Goal: Task Accomplishment & Management: Use online tool/utility

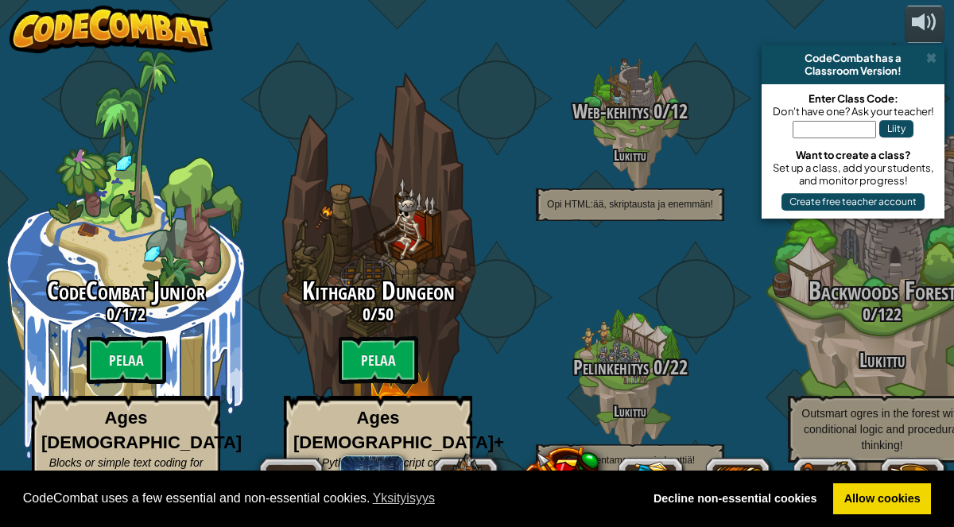
select select "fi"
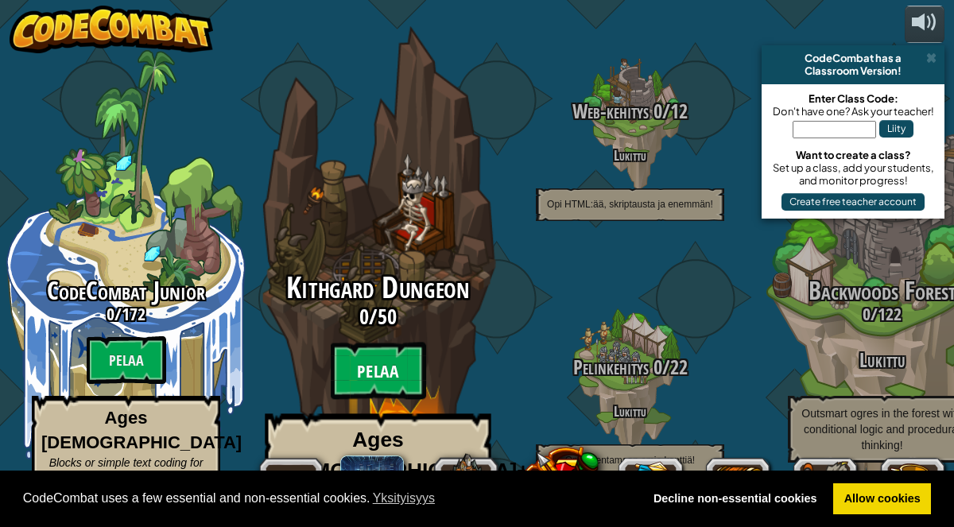
click at [384, 359] on btn "Pelaa" at bounding box center [378, 371] width 95 height 57
select select "fi"
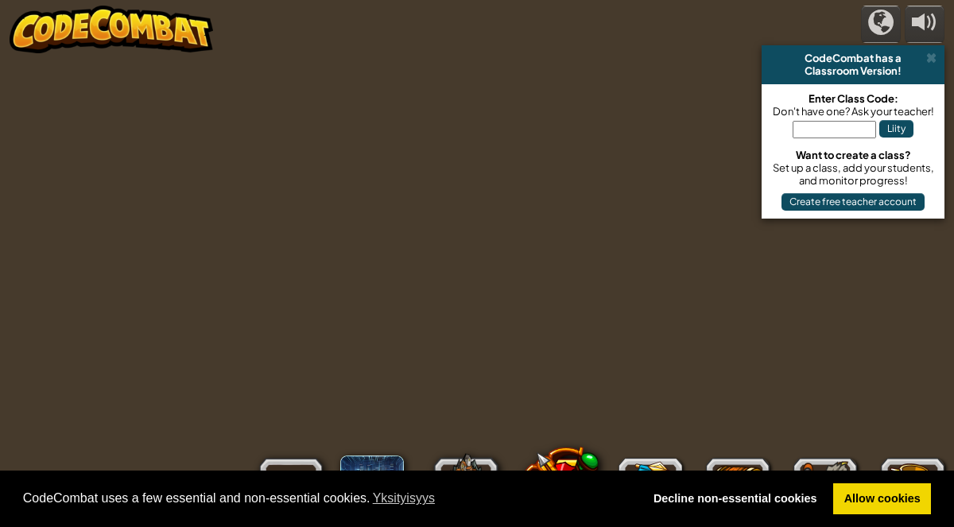
select select "fi"
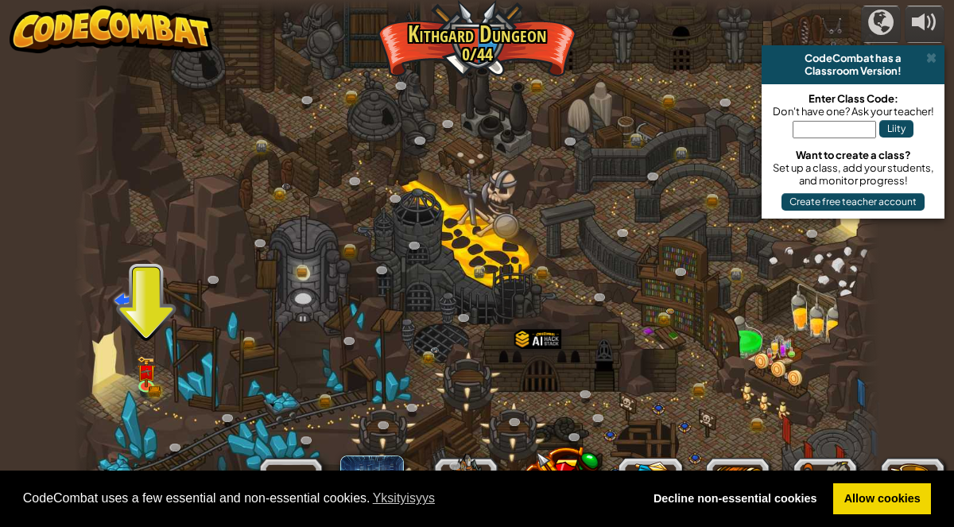
scroll to position [1, 0]
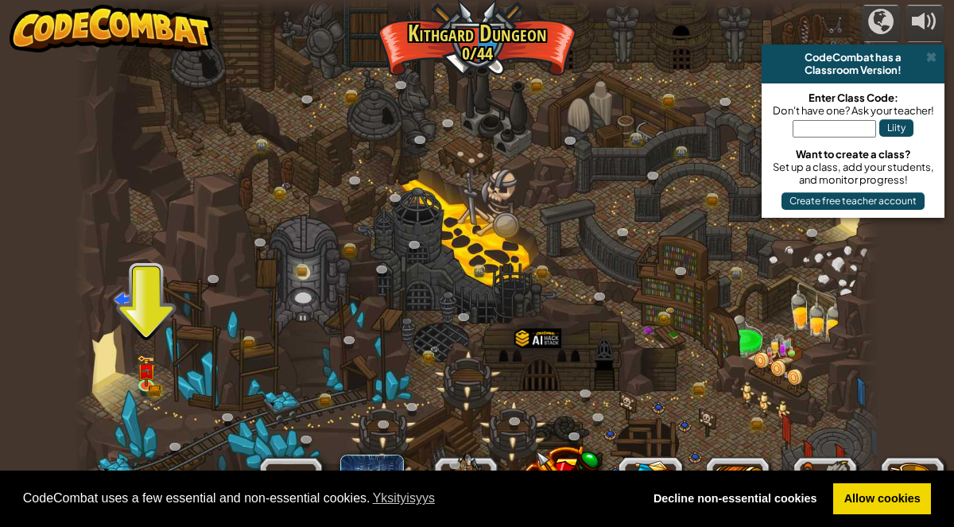
click at [149, 413] on div at bounding box center [477, 262] width 806 height 527
click at [153, 375] on img at bounding box center [146, 363] width 19 height 42
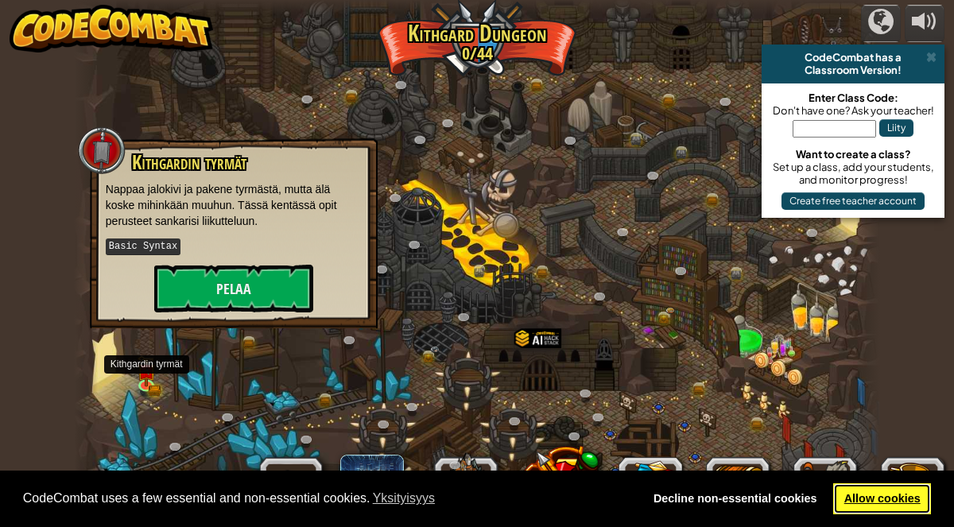
click at [879, 492] on link "Allow cookies" at bounding box center [882, 499] width 98 height 32
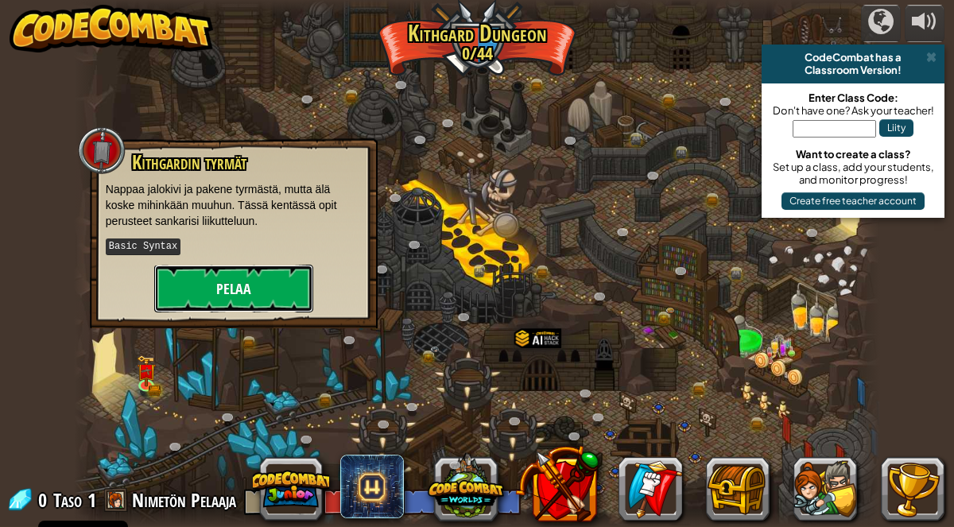
click at [198, 296] on button "Pelaa" at bounding box center [233, 289] width 159 height 48
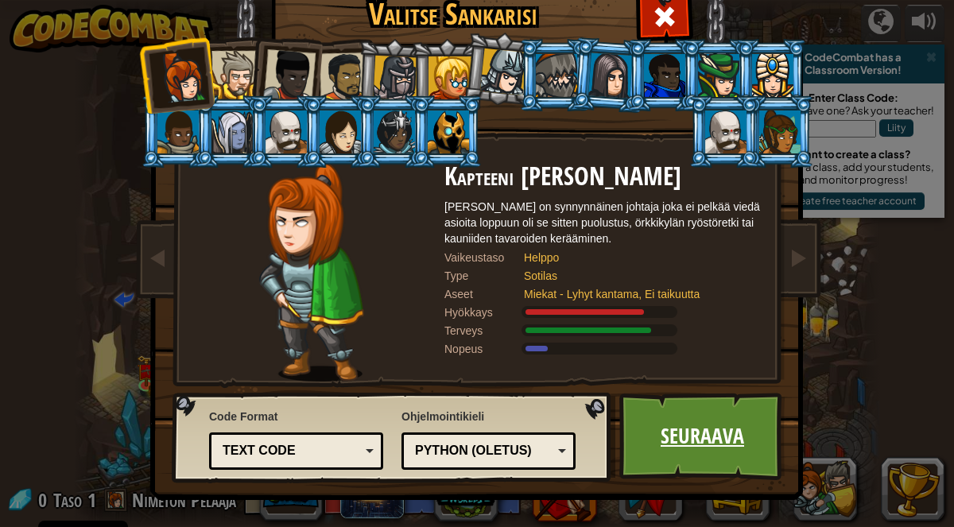
click at [743, 453] on link "Seuraava" at bounding box center [702, 436] width 166 height 87
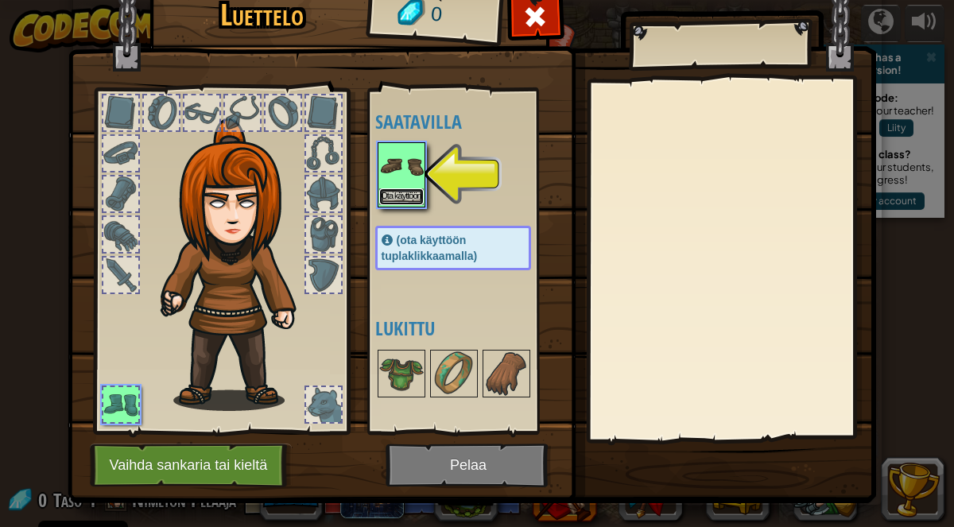
click at [394, 191] on button "Ota käyttöön" at bounding box center [401, 196] width 45 height 17
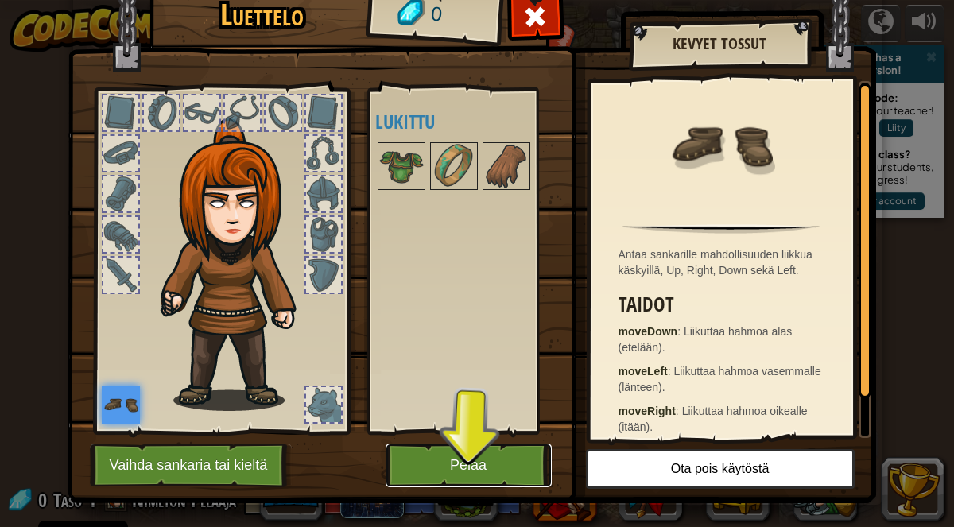
click at [482, 477] on button "Pelaa" at bounding box center [469, 466] width 166 height 44
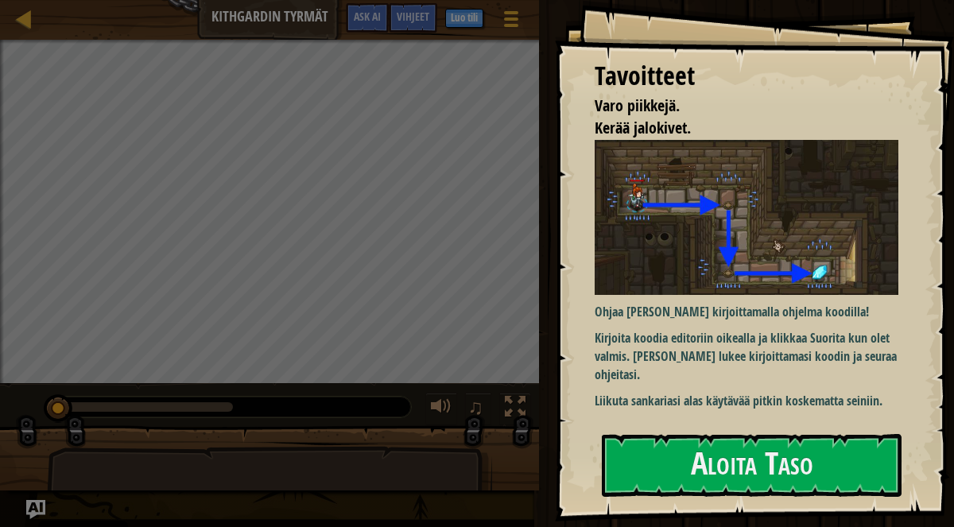
click at [829, 289] on img at bounding box center [747, 218] width 304 height 156
click at [819, 347] on p "Kirjoita koodia editoriin oikealla ja klikkaa Suorita kun olet valmis. [PERSON_…" at bounding box center [747, 356] width 304 height 55
click at [840, 432] on div "Tavoitteet Varo piikkejä. Kerää jalokivet. Ohjaa sankariasi kirjoittamalla ohje…" at bounding box center [754, 261] width 399 height 522
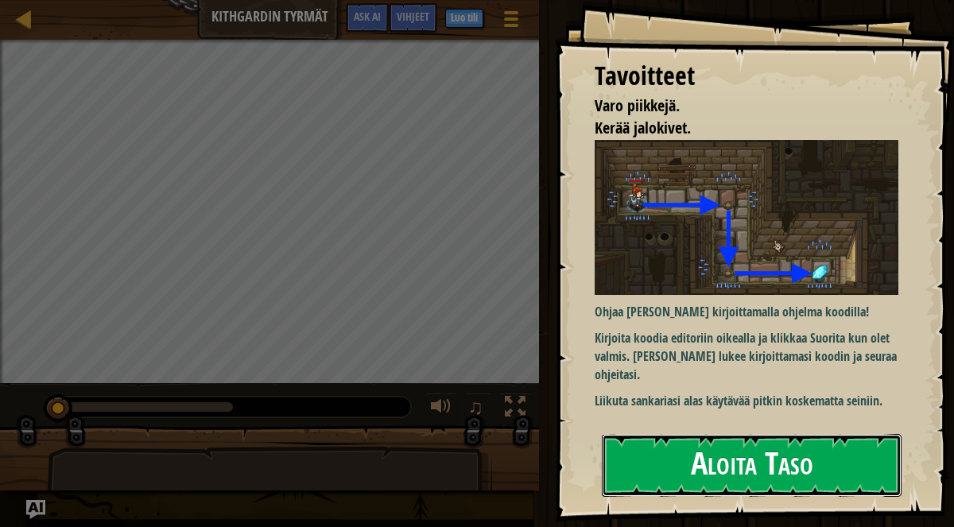
click at [844, 475] on button "Aloita Taso" at bounding box center [752, 465] width 300 height 63
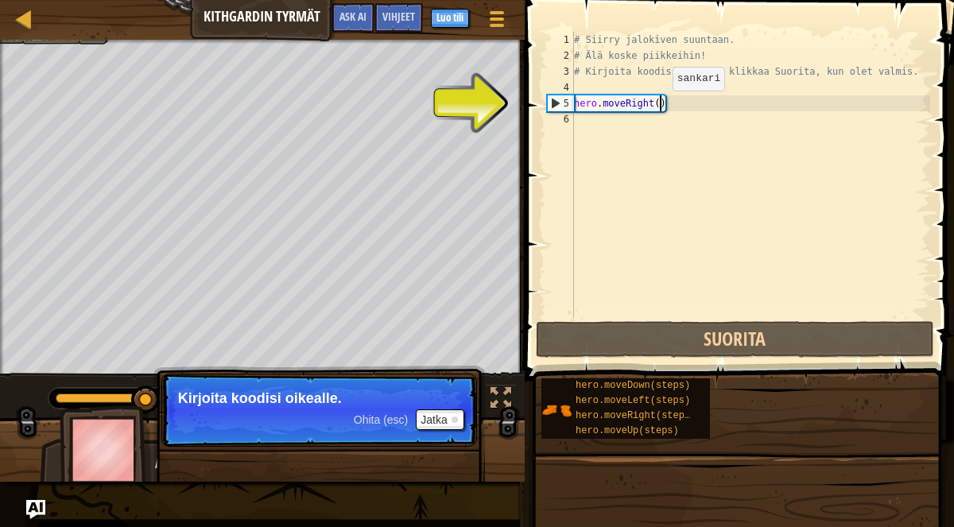
click at [659, 107] on div "# Siirry jalokiven suuntaan. # Älä koske piikkeihin! # Kirjoita koodisi alle ja…" at bounding box center [750, 191] width 359 height 318
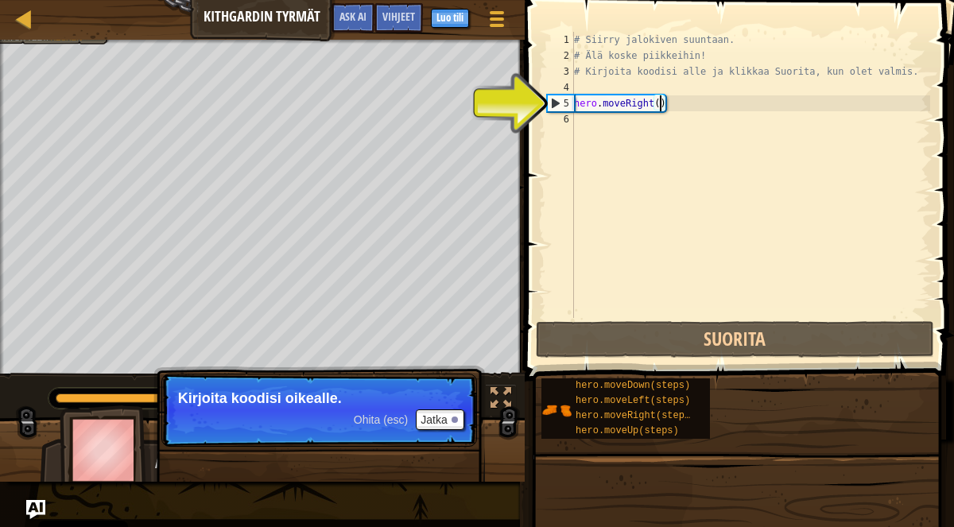
click at [681, 107] on div "# Siirry jalokiven suuntaan. # Älä koske piikkeihin! # Kirjoita koodisi alle ja…" at bounding box center [750, 191] width 359 height 318
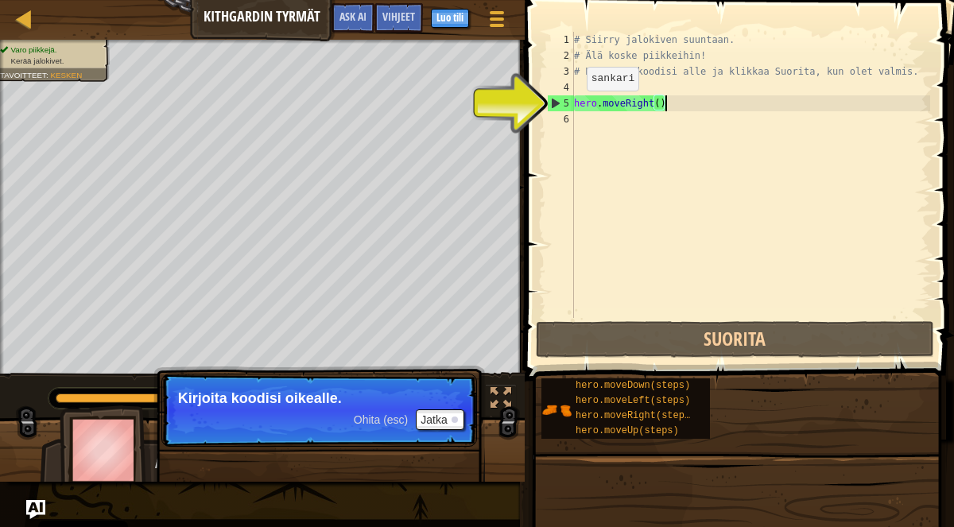
click at [555, 100] on div "5" at bounding box center [561, 103] width 26 height 16
click at [549, 103] on div "5" at bounding box center [561, 103] width 26 height 16
click at [556, 103] on div "5" at bounding box center [561, 103] width 26 height 16
click at [561, 104] on div "5" at bounding box center [561, 103] width 26 height 16
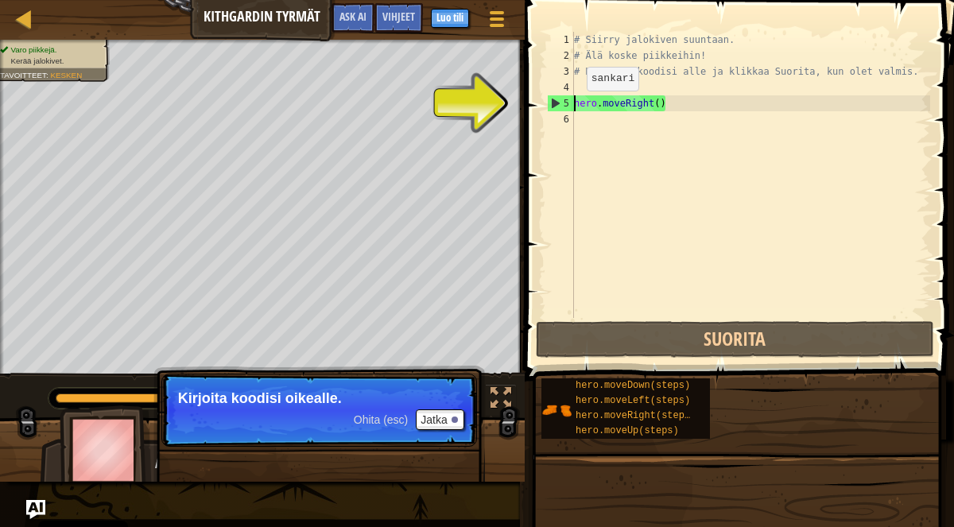
type textarea "hero.moveRight()"
click at [628, 120] on div "# Siirry jalokiven suuntaan. # Älä koske piikkeihin! # Kirjoita koodisi alle ja…" at bounding box center [750, 191] width 359 height 318
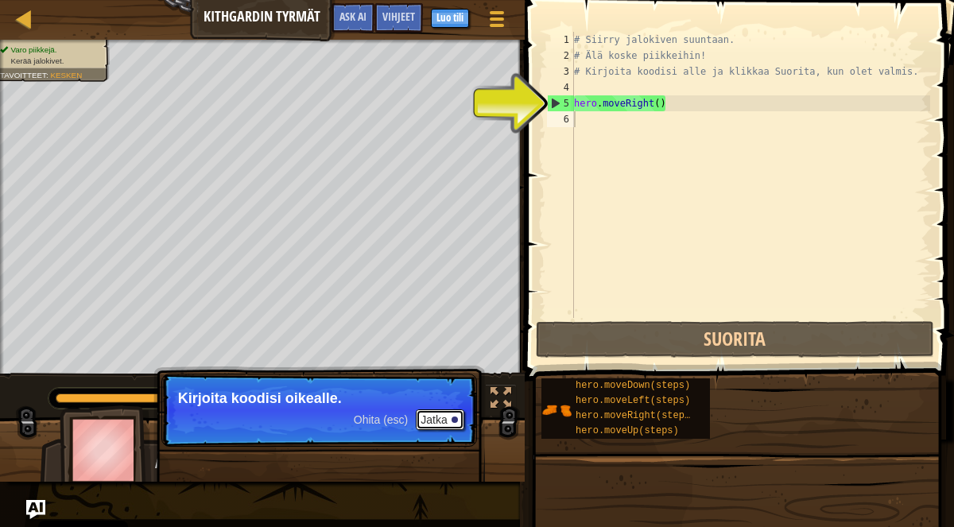
click at [444, 419] on button "Jatka" at bounding box center [440, 419] width 48 height 21
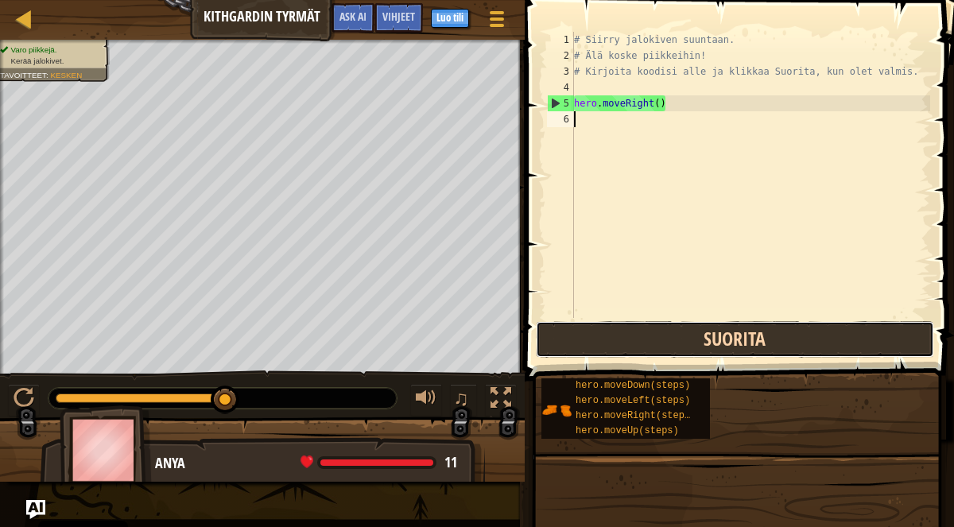
click at [630, 340] on button "Suorita" at bounding box center [735, 339] width 398 height 37
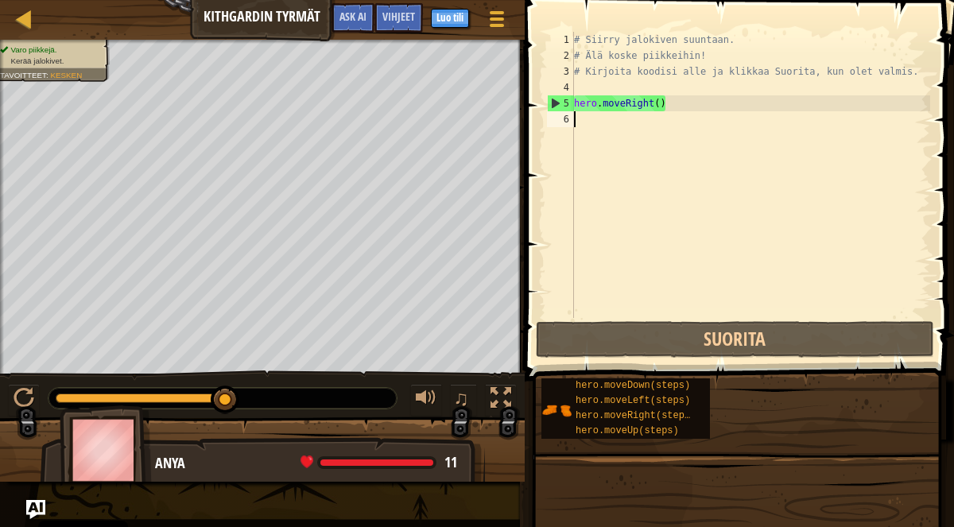
click at [611, 120] on div "# Siirry jalokiven suuntaan. # Älä koske piikkeihin! # Kirjoita koodisi alle ja…" at bounding box center [750, 191] width 359 height 318
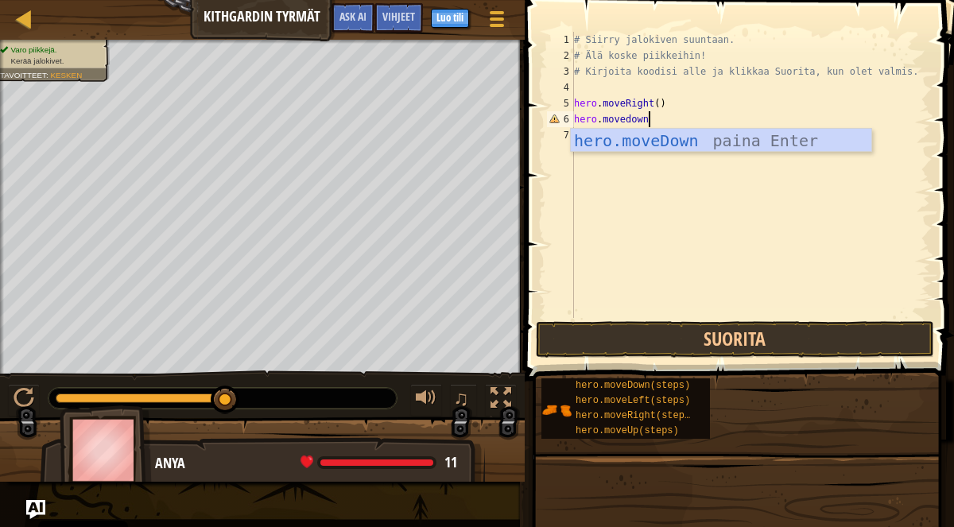
scroll to position [6, 5]
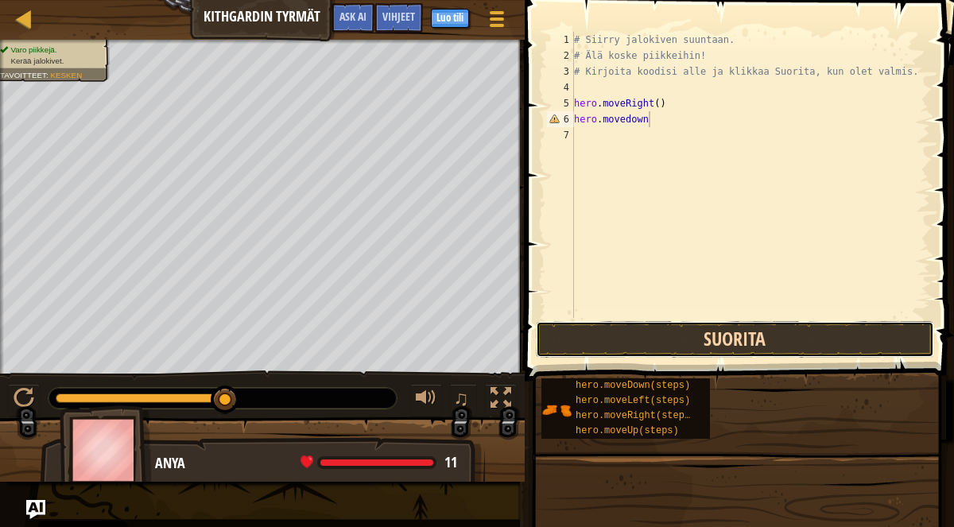
click at [634, 334] on button "Suorita" at bounding box center [735, 339] width 398 height 37
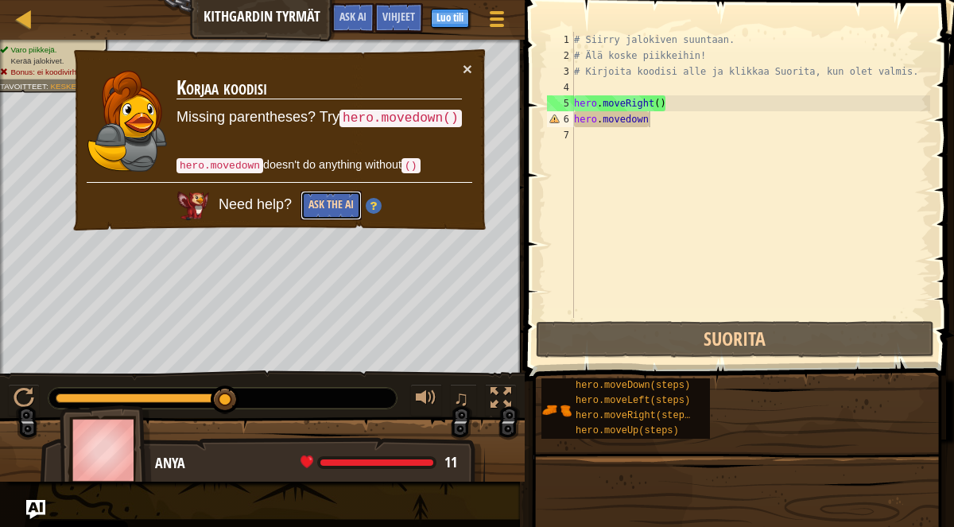
click at [329, 207] on button "Ask the AI" at bounding box center [331, 205] width 61 height 29
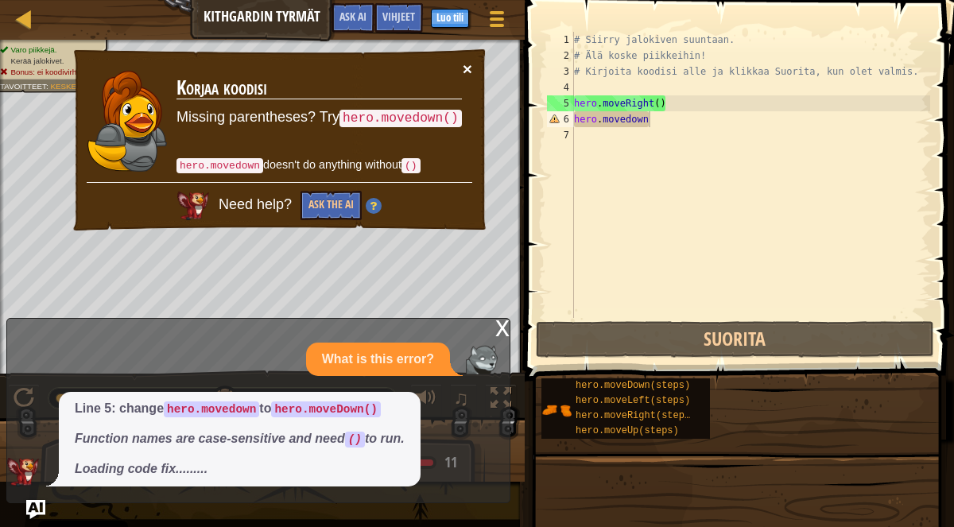
click at [466, 64] on button "×" at bounding box center [468, 68] width 10 height 17
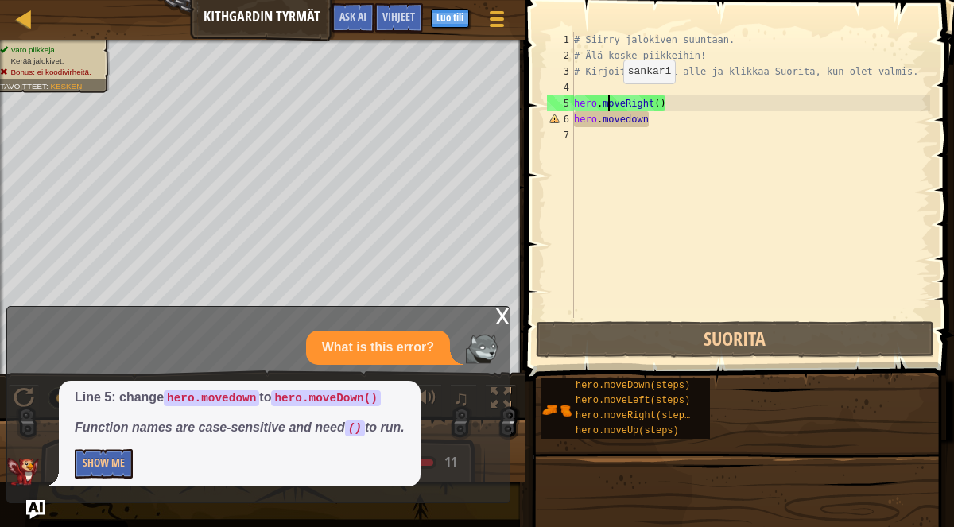
click at [610, 99] on div "# Siirry jalokiven suuntaan. # Älä koske piikkeihin! # Kirjoita koodisi alle ja…" at bounding box center [750, 191] width 359 height 318
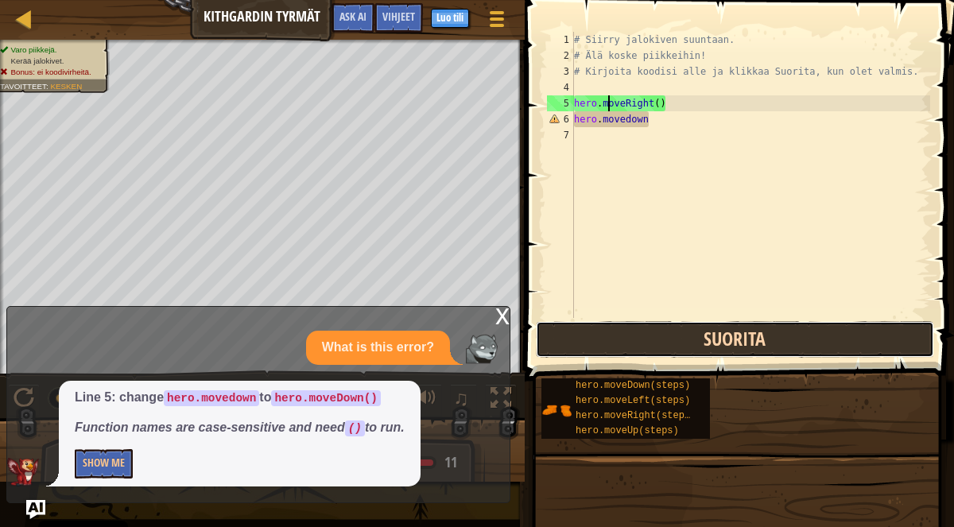
click at [574, 325] on button "Suorita" at bounding box center [735, 339] width 398 height 37
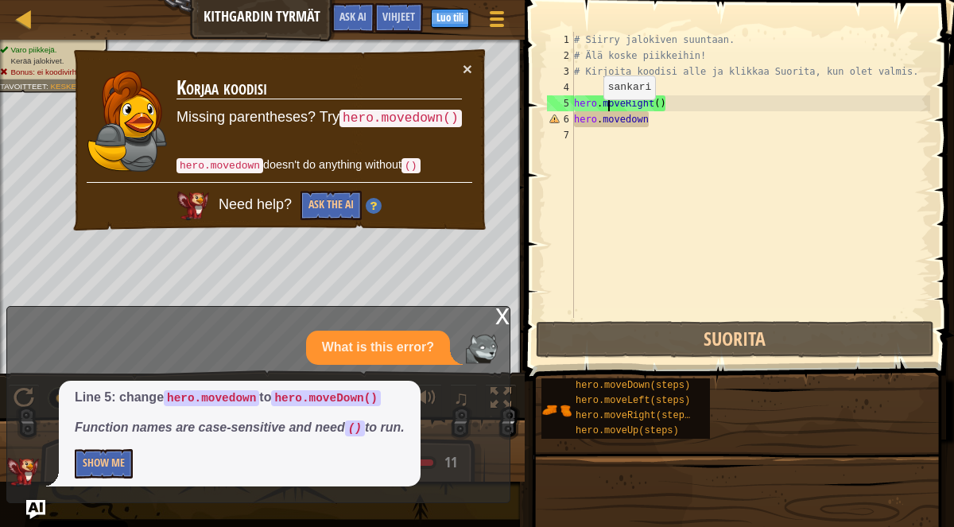
click at [590, 115] on div "# Siirry jalokiven suuntaan. # Älä koske piikkeihin! # Kirjoita koodisi alle ja…" at bounding box center [750, 191] width 359 height 318
type textarea "hero.movedown"
click at [594, 133] on div "# Siirry jalokiven suuntaan. # Älä koske piikkeihin! # Kirjoita koodisi alle ja…" at bounding box center [750, 191] width 359 height 318
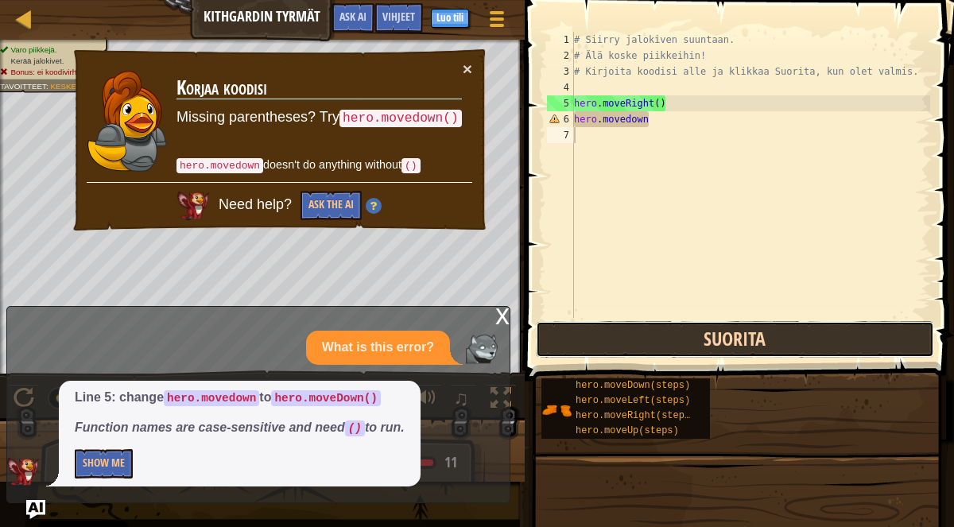
click at [603, 330] on button "Suorita" at bounding box center [735, 339] width 398 height 37
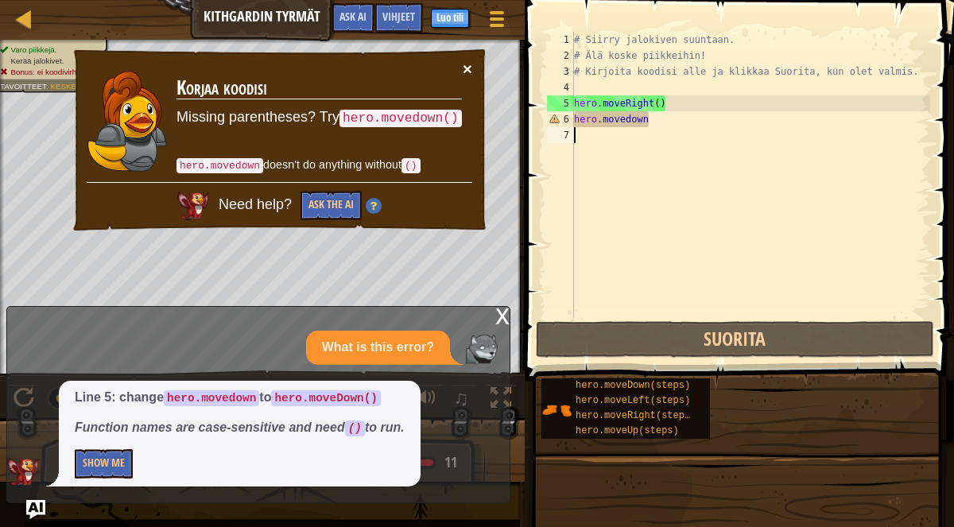
click at [466, 65] on button "×" at bounding box center [468, 69] width 10 height 17
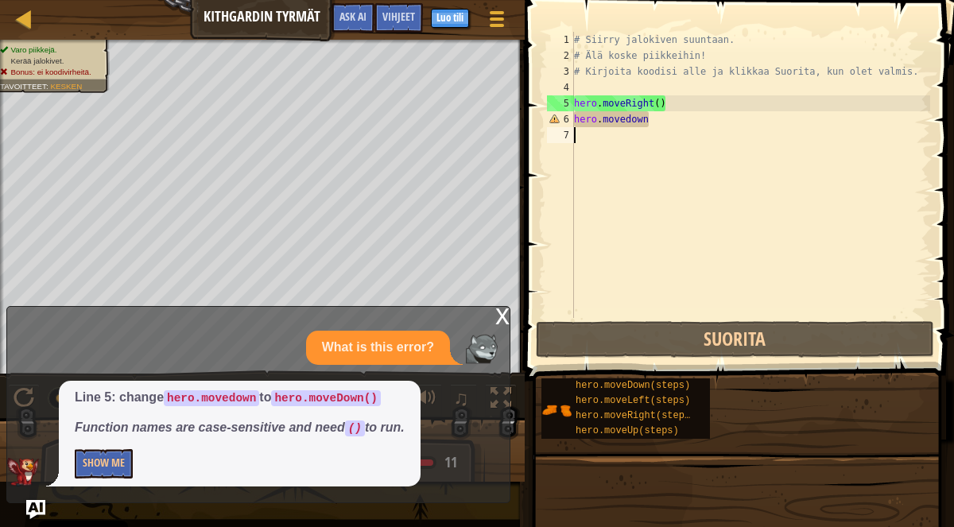
click at [663, 117] on div "# Siirry jalokiven suuntaan. # Älä koske piikkeihin! # Kirjoita koodisi alle ja…" at bounding box center [750, 191] width 359 height 318
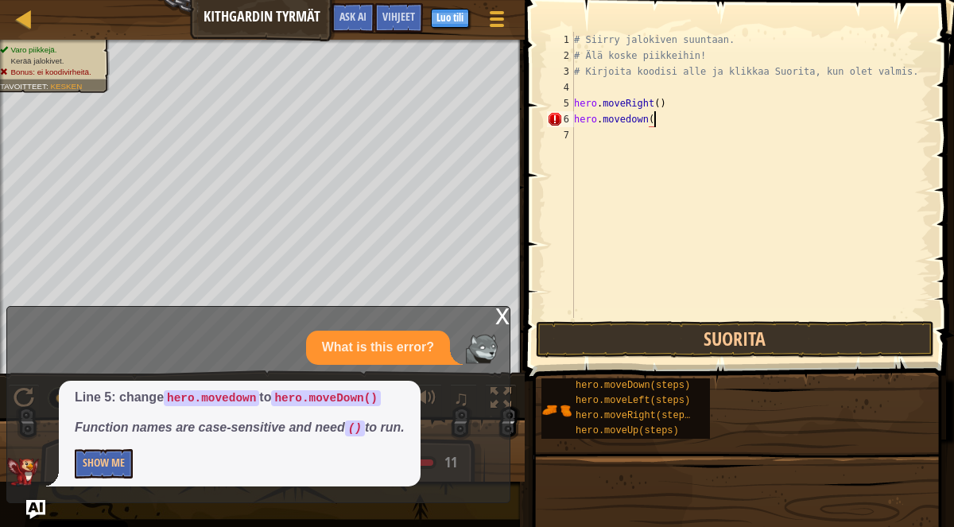
type textarea "hero.movedown()"
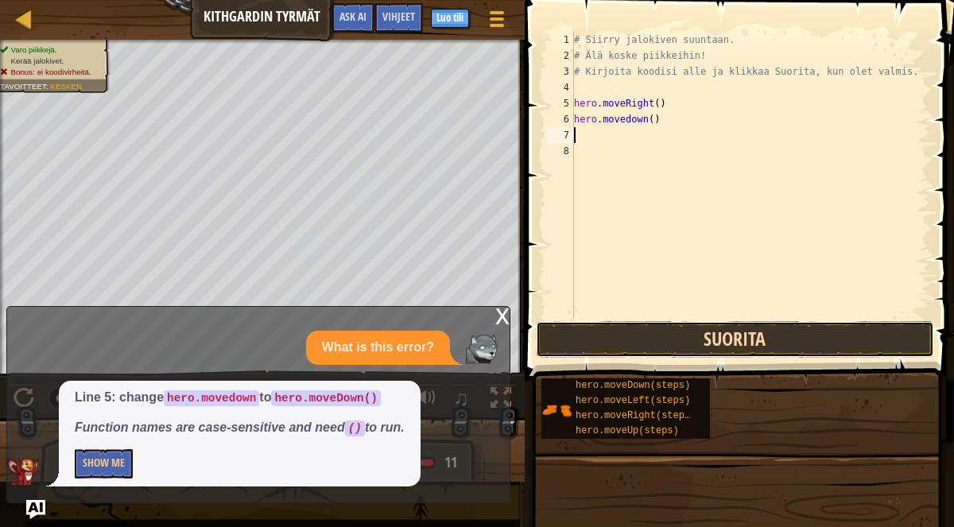
click at [660, 339] on button "Suorita" at bounding box center [735, 339] width 398 height 37
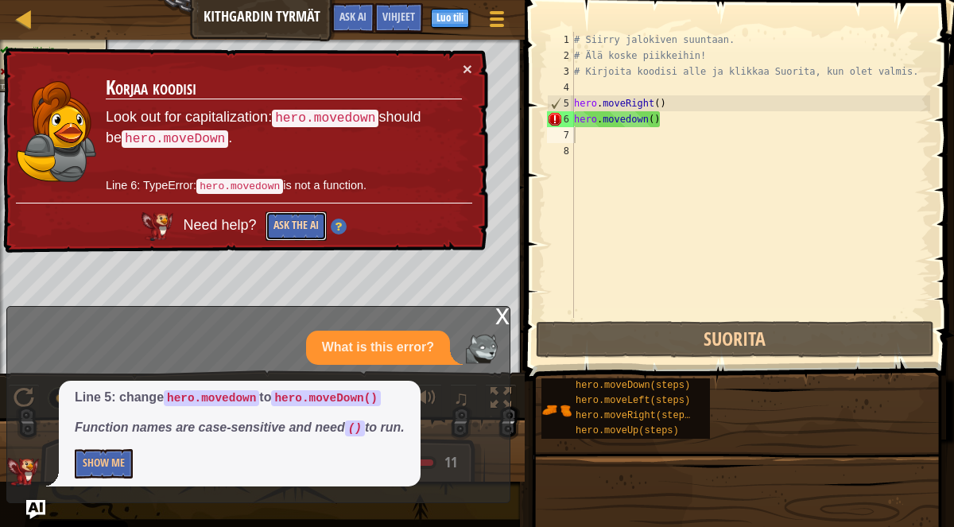
click at [284, 221] on button "Ask the AI" at bounding box center [295, 226] width 61 height 29
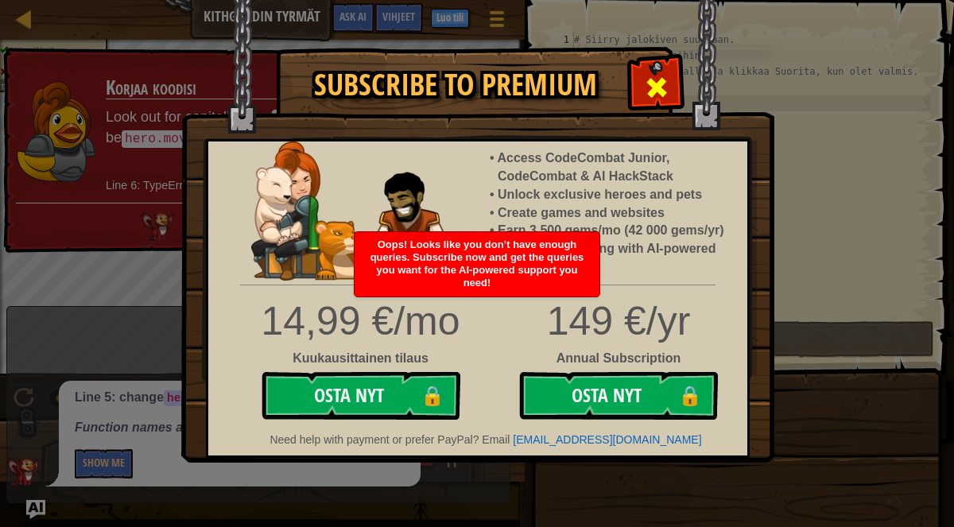
click at [654, 86] on span at bounding box center [656, 87] width 25 height 25
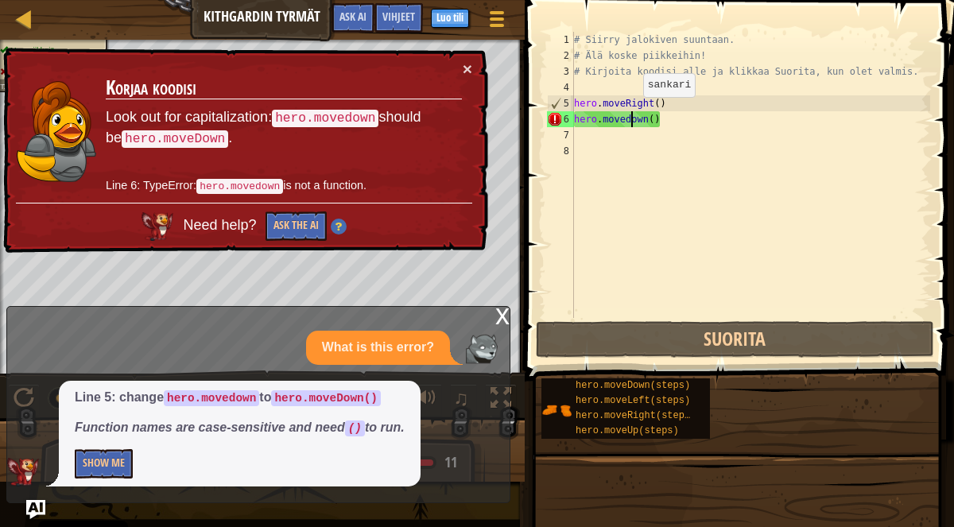
click at [630, 113] on div "# Siirry jalokiven suuntaan. # Älä koske piikkeihin! # Kirjoita koodisi alle ja…" at bounding box center [750, 191] width 359 height 318
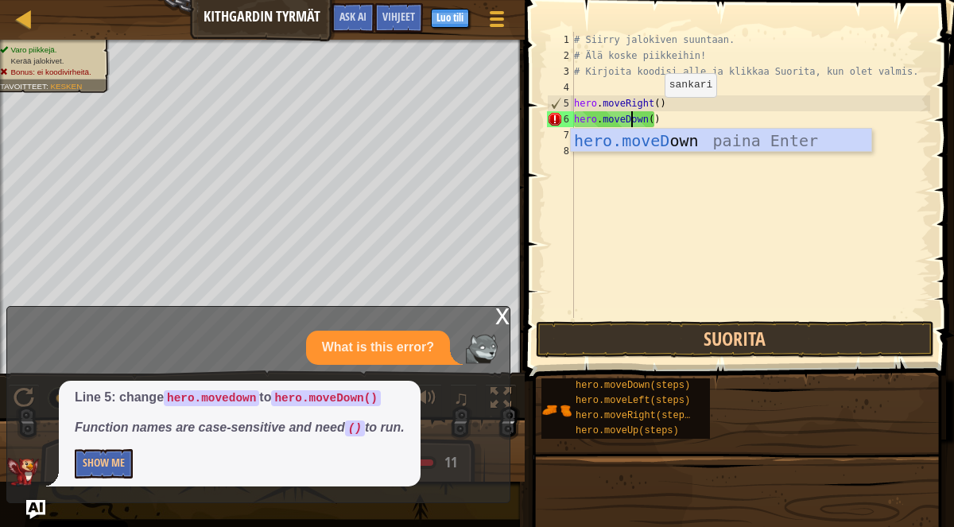
scroll to position [6, 5]
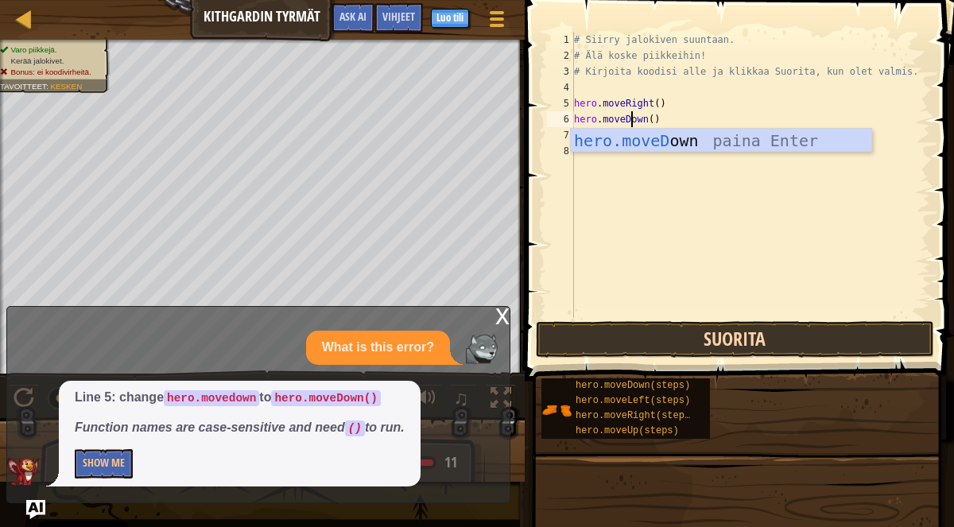
type textarea "hero.moveDown()"
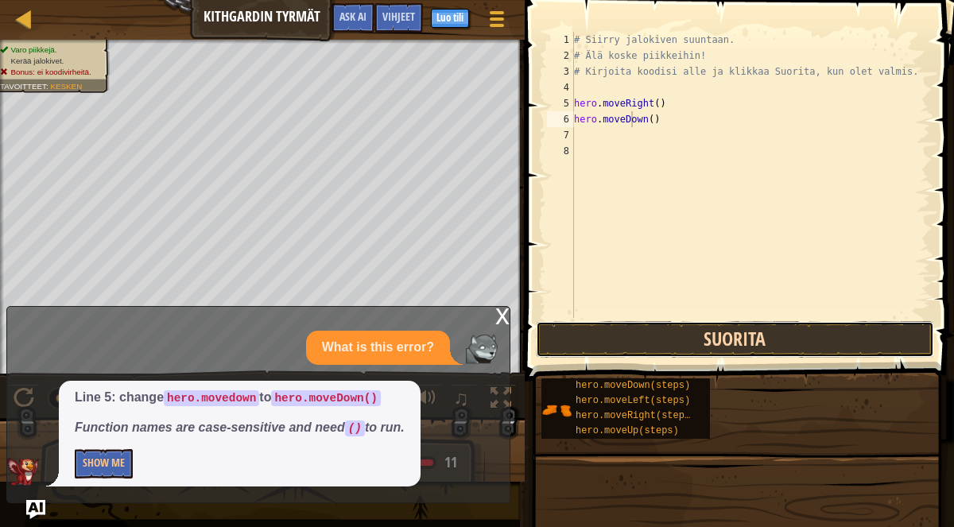
click at [626, 345] on button "Suorita" at bounding box center [735, 339] width 398 height 37
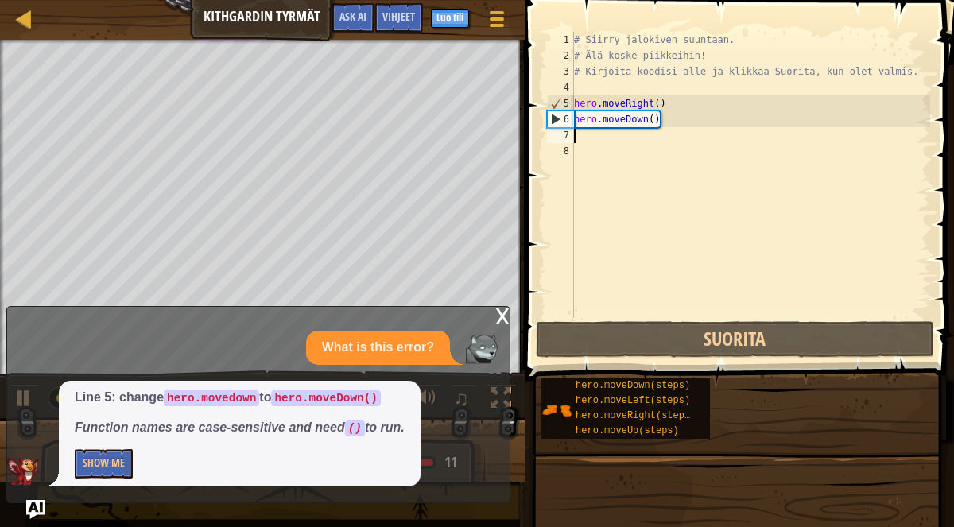
click at [576, 130] on div "# Siirry jalokiven suuntaan. # Älä koske piikkeihin! # Kirjoita koodisi alle ja…" at bounding box center [750, 191] width 359 height 318
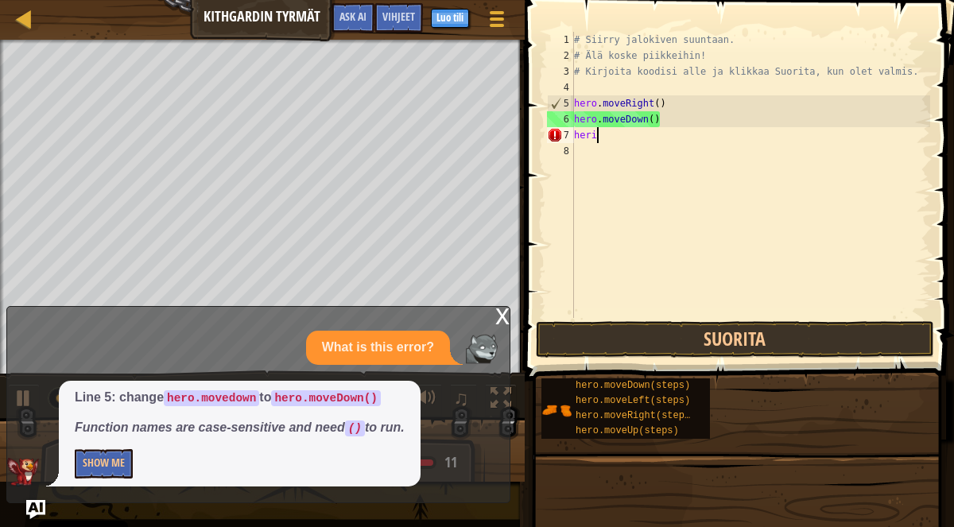
scroll to position [6, 0]
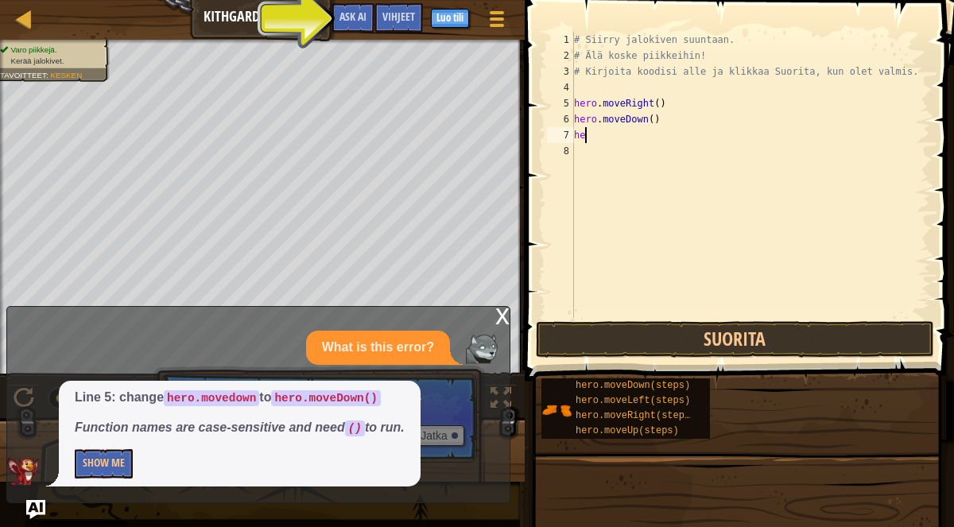
type textarea "h"
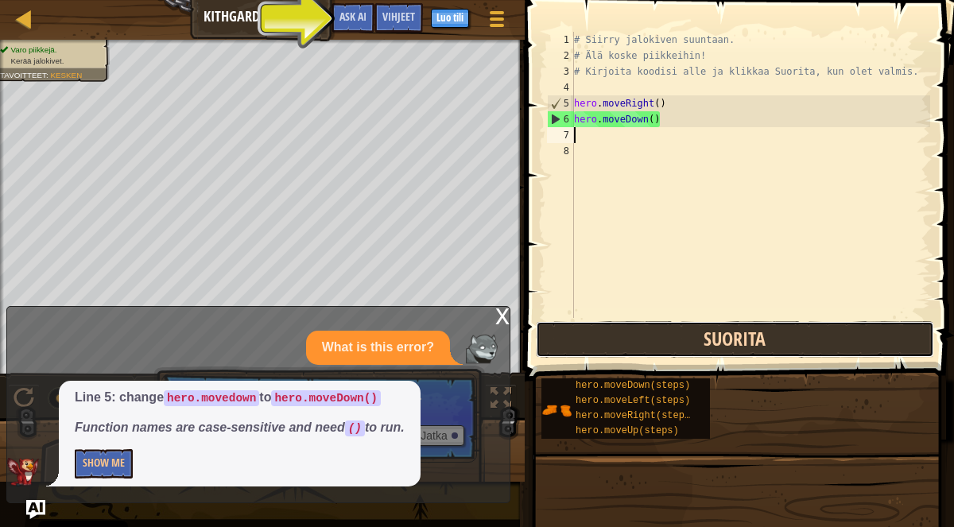
click at [646, 339] on button "Suorita" at bounding box center [735, 339] width 398 height 37
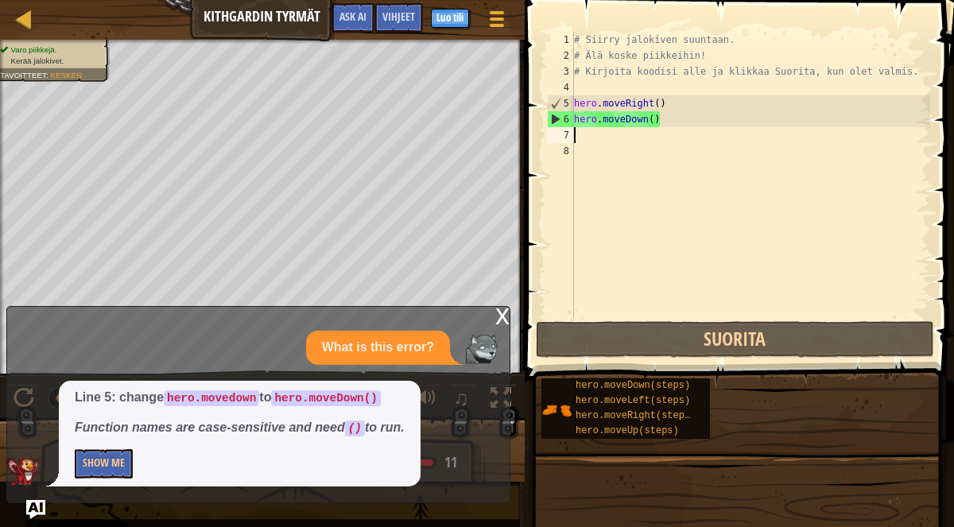
click at [609, 133] on div "# Siirry jalokiven suuntaan. # Älä koske piikkeihin! # Kirjoita koodisi alle ja…" at bounding box center [750, 191] width 359 height 318
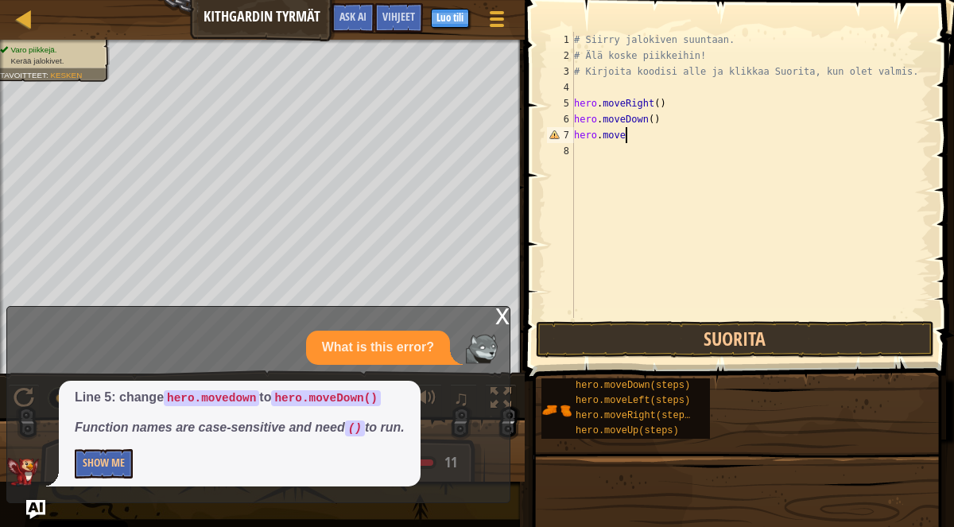
scroll to position [6, 3]
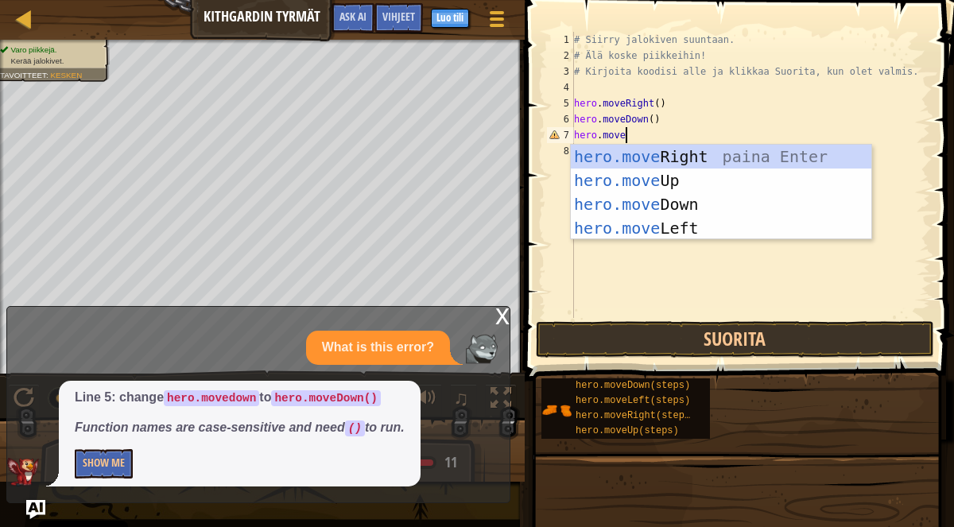
type textarea "hero.moveR"
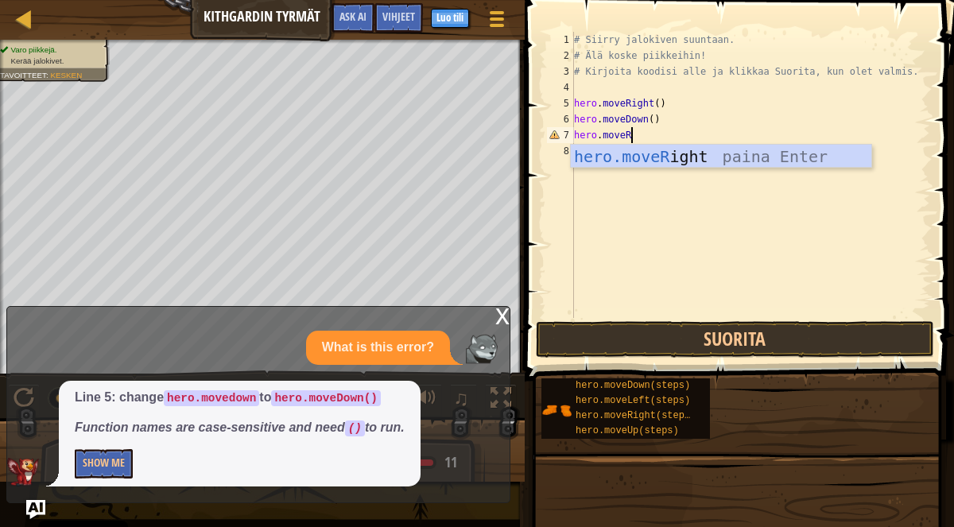
scroll to position [6, 0]
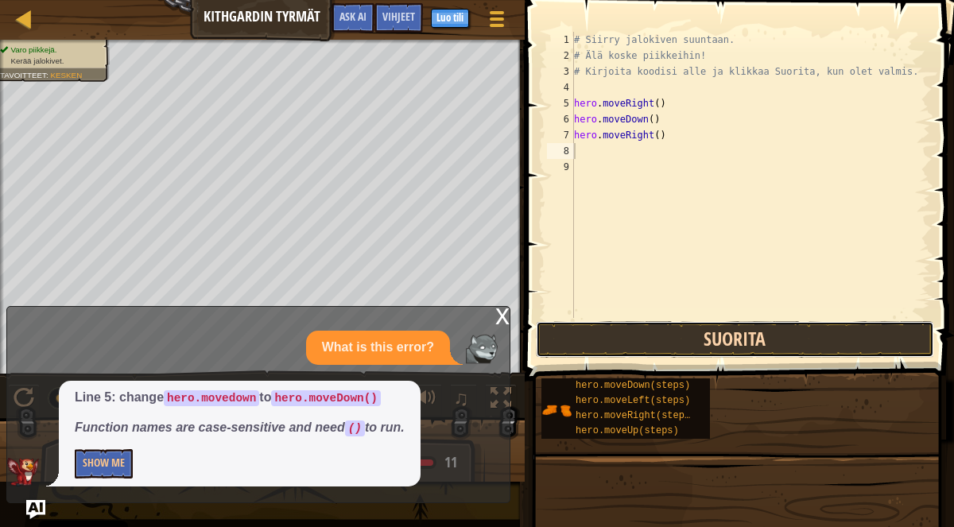
click at [615, 335] on button "Suorita" at bounding box center [735, 339] width 398 height 37
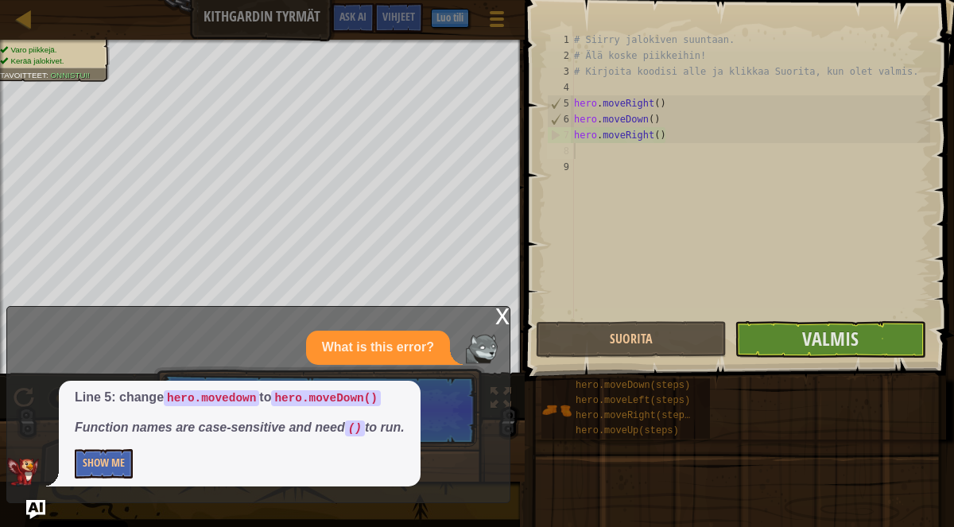
click at [492, 316] on div "x What is this error? Line 5: change hero.movedown to hero.moveDown() Function …" at bounding box center [258, 404] width 504 height 197
click at [494, 316] on div "x What is this error? Line 5: change hero.movedown to hero.moveDown() Function …" at bounding box center [258, 404] width 504 height 197
click at [496, 316] on div "x" at bounding box center [502, 315] width 14 height 16
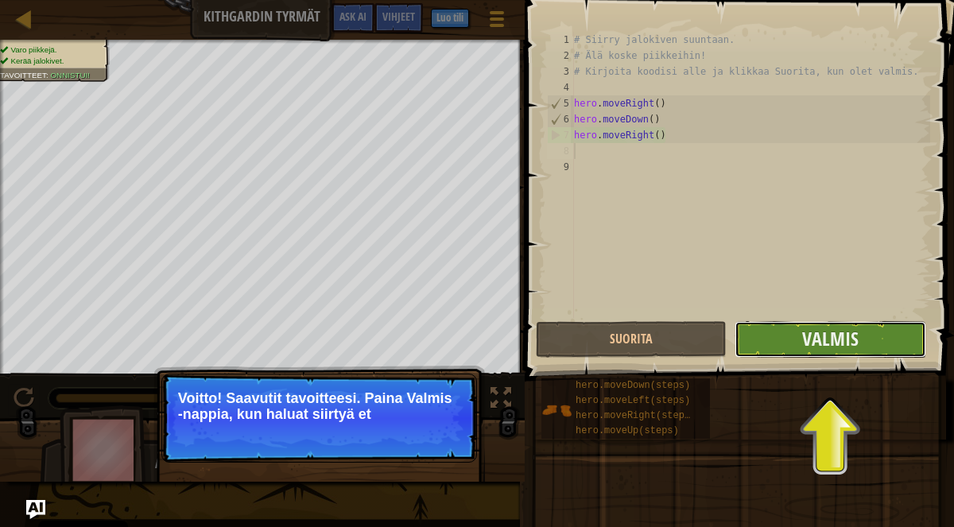
click at [783, 339] on button "Valmis" at bounding box center [830, 339] width 191 height 37
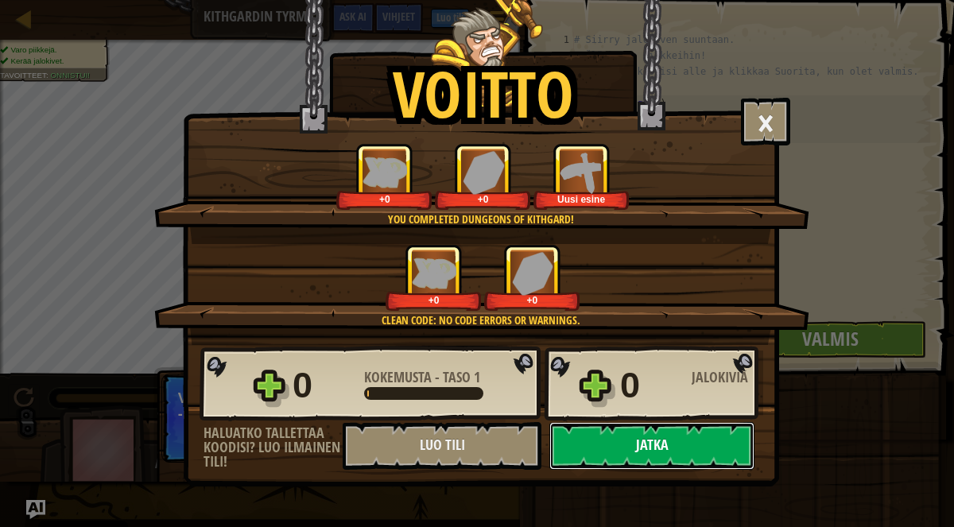
click at [658, 455] on button "Jatka" at bounding box center [651, 446] width 205 height 48
select select "fi"
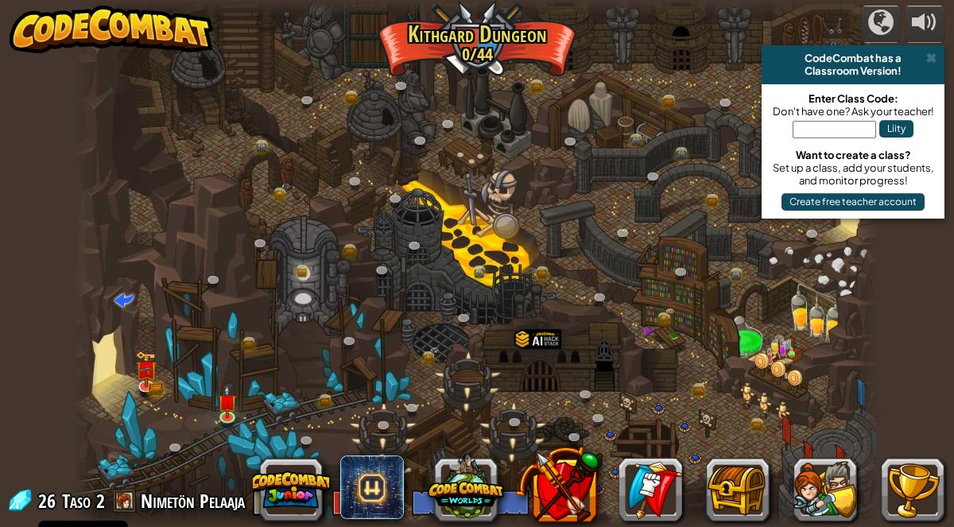
select select "fi"
click at [227, 401] on img at bounding box center [227, 394] width 19 height 45
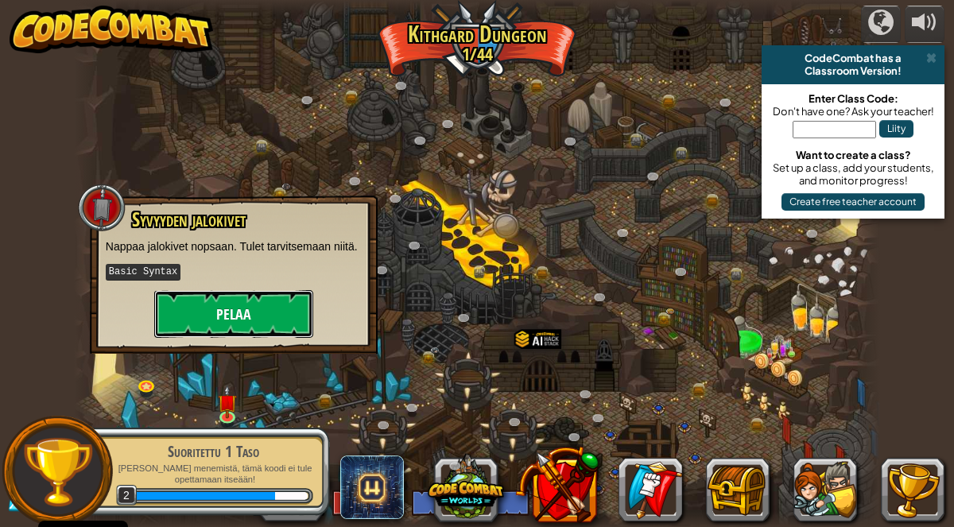
click at [226, 320] on button "Pelaa" at bounding box center [233, 314] width 159 height 48
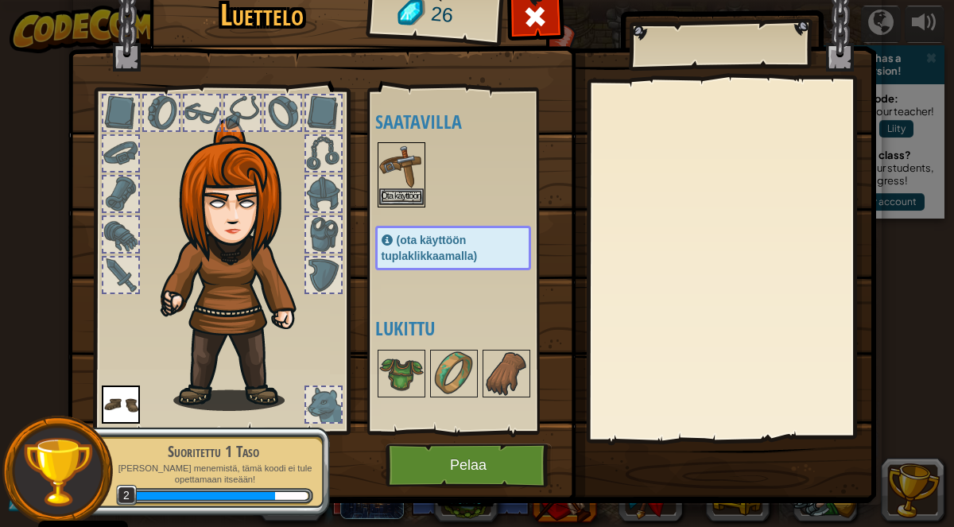
click at [400, 186] on img at bounding box center [401, 166] width 45 height 45
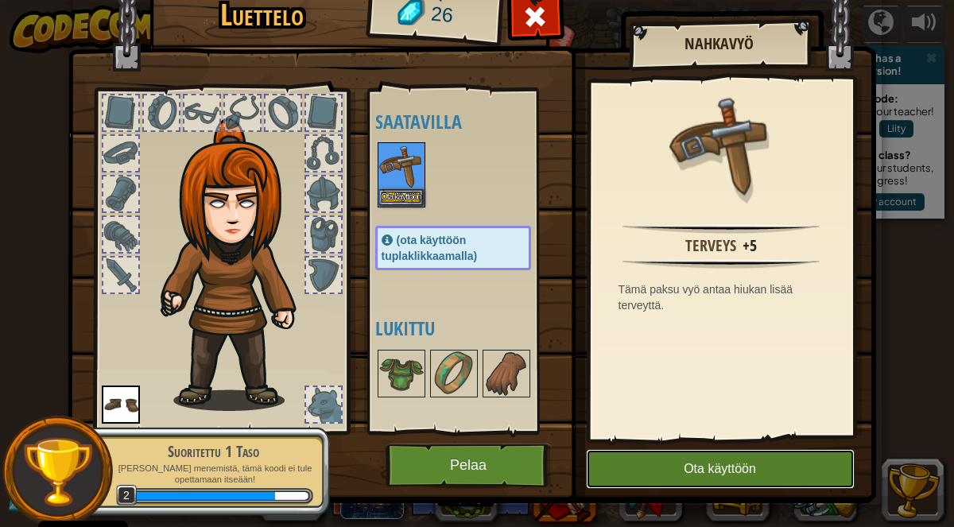
click at [718, 460] on button "Ota käyttöön" at bounding box center [720, 469] width 269 height 40
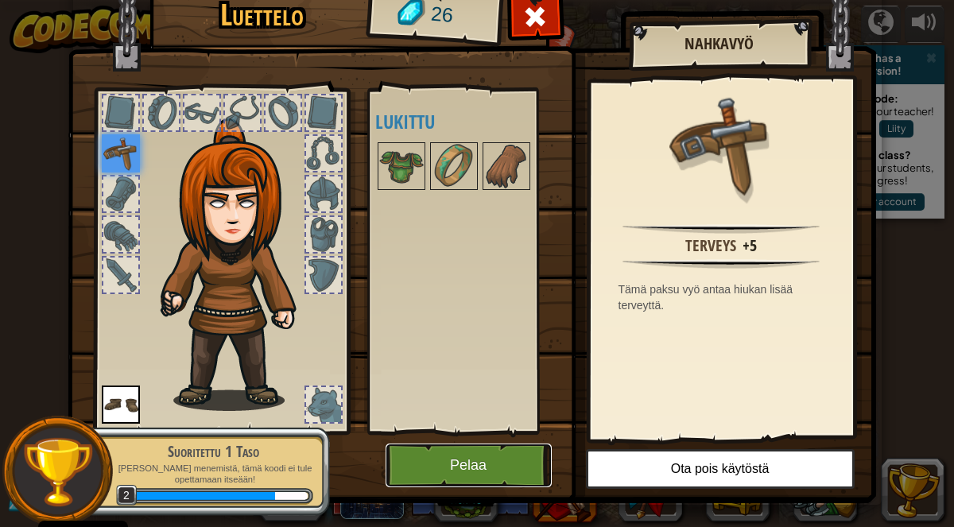
click at [469, 474] on button "Pelaa" at bounding box center [469, 466] width 166 height 44
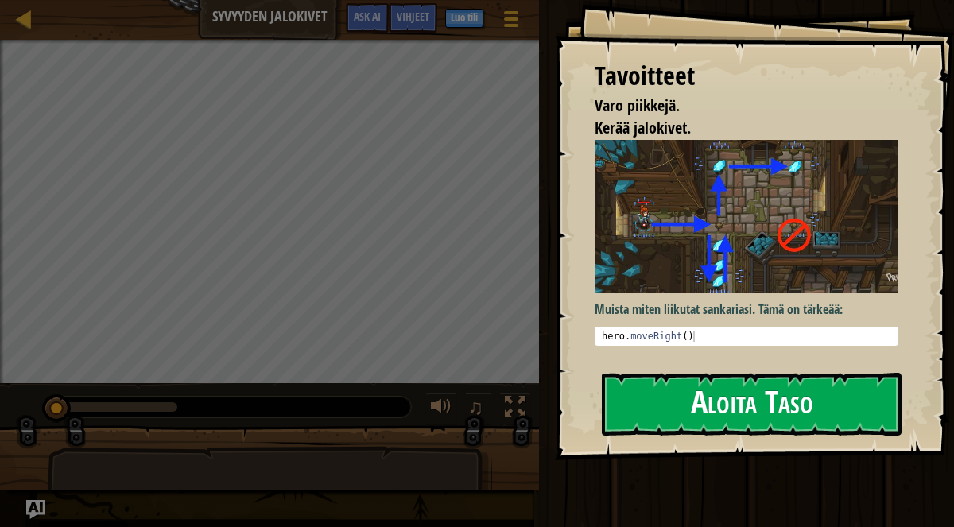
click at [651, 386] on button "Aloita Taso" at bounding box center [752, 404] width 300 height 63
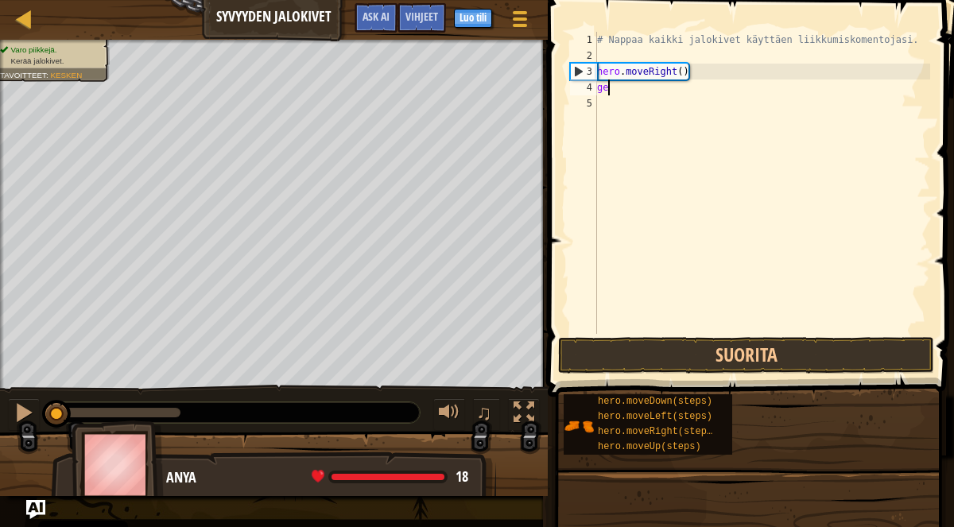
scroll to position [6, 0]
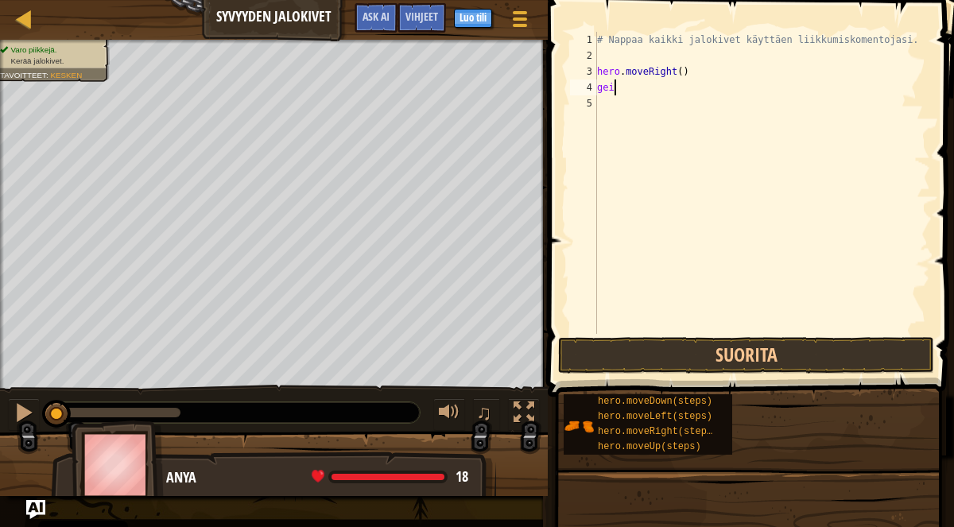
type textarea "g"
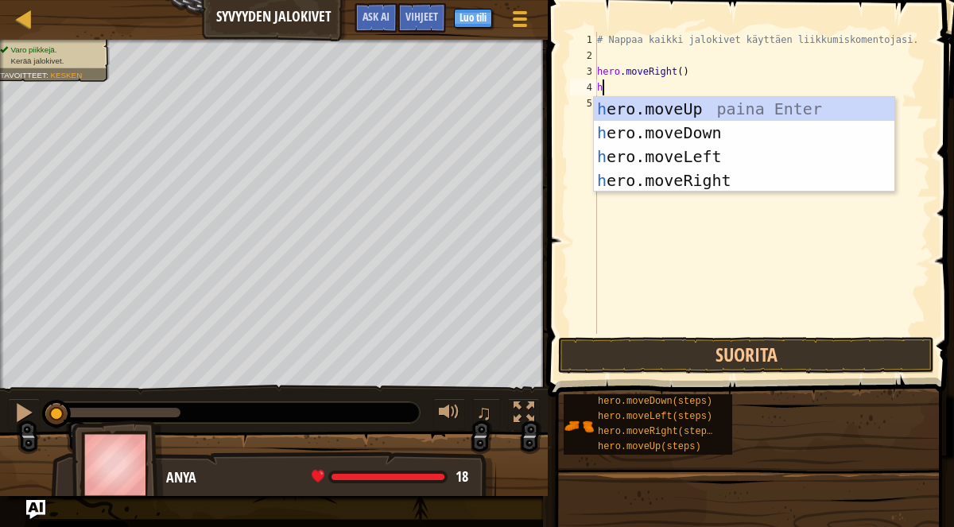
scroll to position [6, 1]
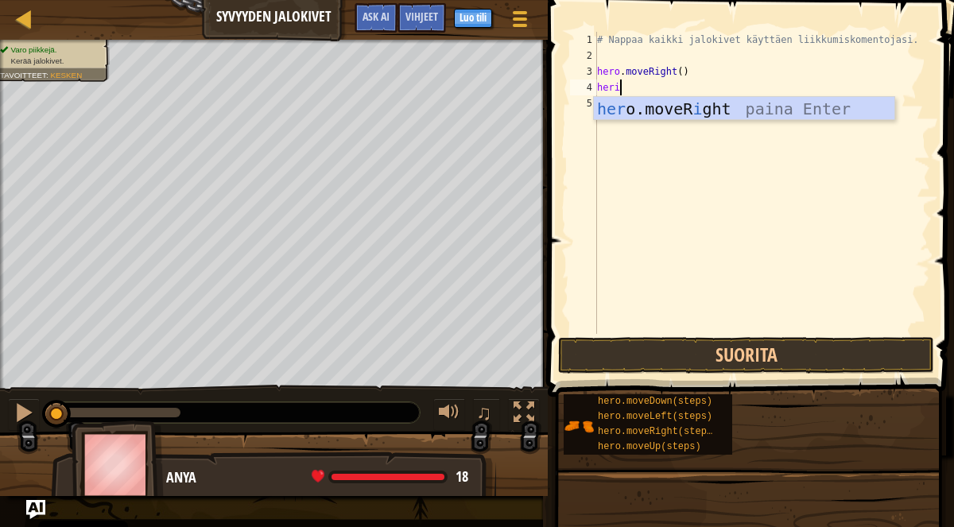
type textarea "her"
type textarea "hero.movedo"
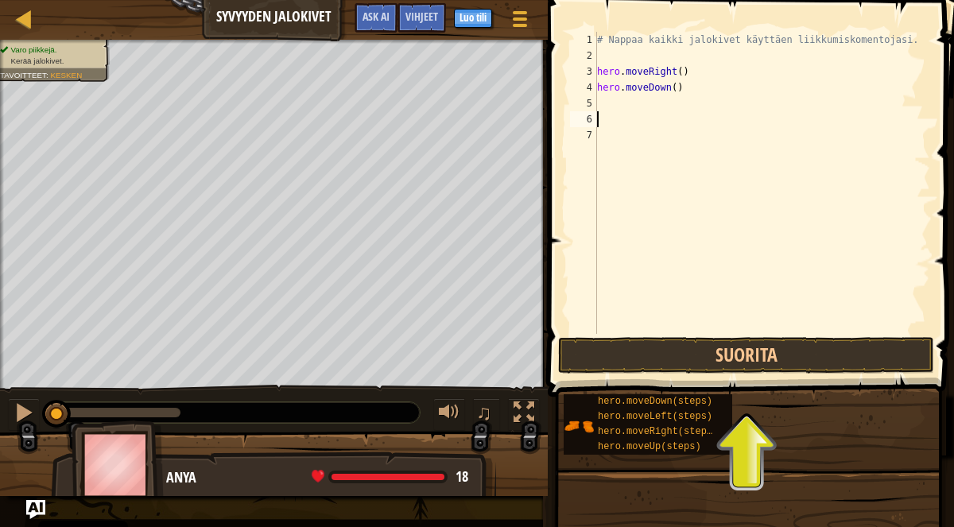
drag, startPoint x: 604, startPoint y: 99, endPoint x: 615, endPoint y: 100, distance: 11.2
click at [615, 100] on div "# Nappaa kaikki jalokivet käyttäen liikkumiskomentojasi. hero . moveRight ( ) h…" at bounding box center [762, 199] width 336 height 334
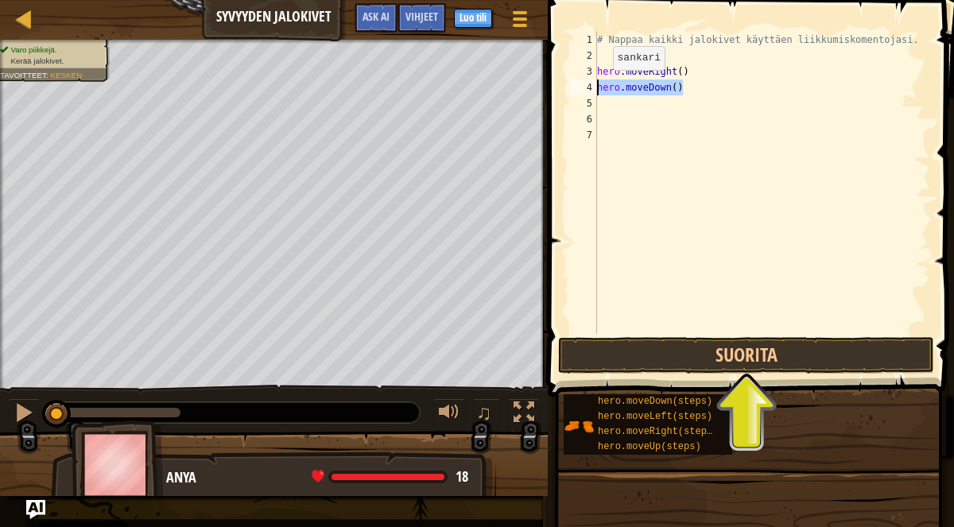
drag, startPoint x: 685, startPoint y: 88, endPoint x: 598, endPoint y: 89, distance: 86.7
click at [598, 89] on div "# Nappaa kaikki jalokivet käyttäen liikkumiskomentojasi. hero . moveRight ( ) h…" at bounding box center [762, 199] width 336 height 334
type textarea "hero.moveDown()"
click at [614, 104] on div "# Nappaa kaikki jalokivet käyttäen liikkumiskomentojasi. hero . moveRight ( ) h…" at bounding box center [762, 199] width 336 height 334
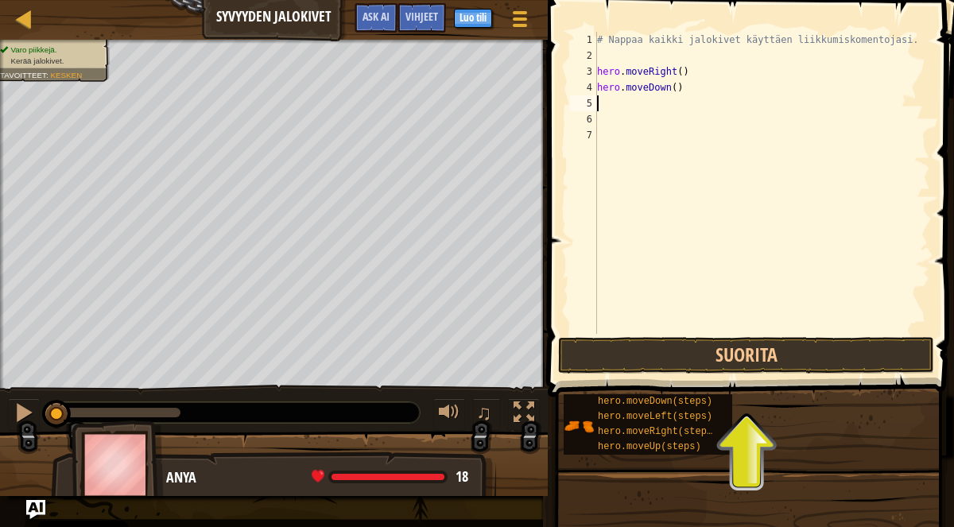
paste textarea "hero.moveDown()"
type textarea "hero.moveDown()"
click at [608, 119] on div "# Nappaa kaikki jalokivet käyttäen liikkumiskomentojasi. hero . moveRight ( ) h…" at bounding box center [762, 199] width 336 height 334
paste textarea "hero.moveDown()"
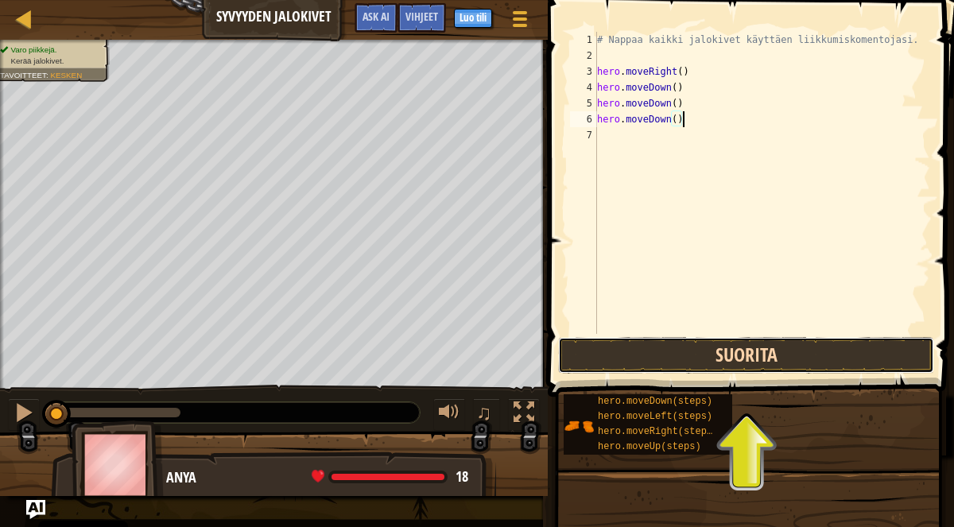
click at [724, 348] on button "Suorita" at bounding box center [746, 355] width 376 height 37
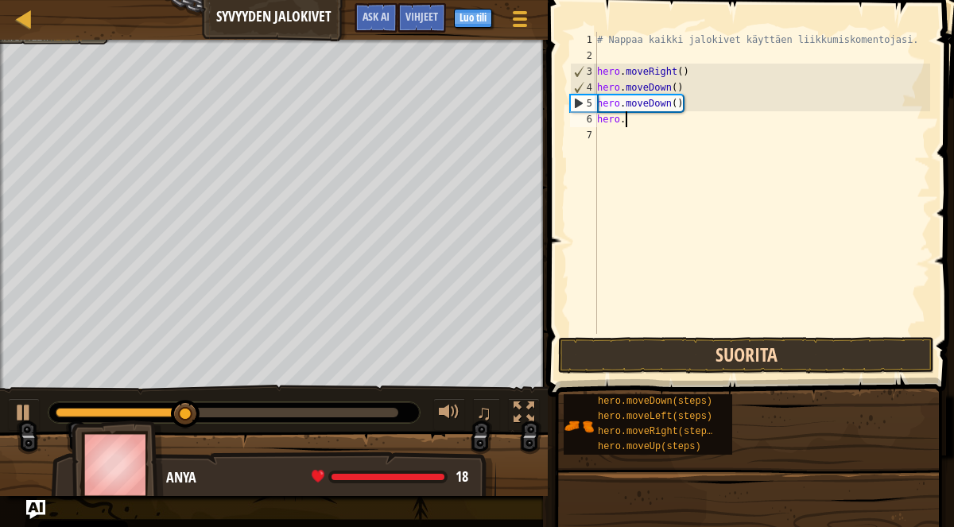
type textarea "hero"
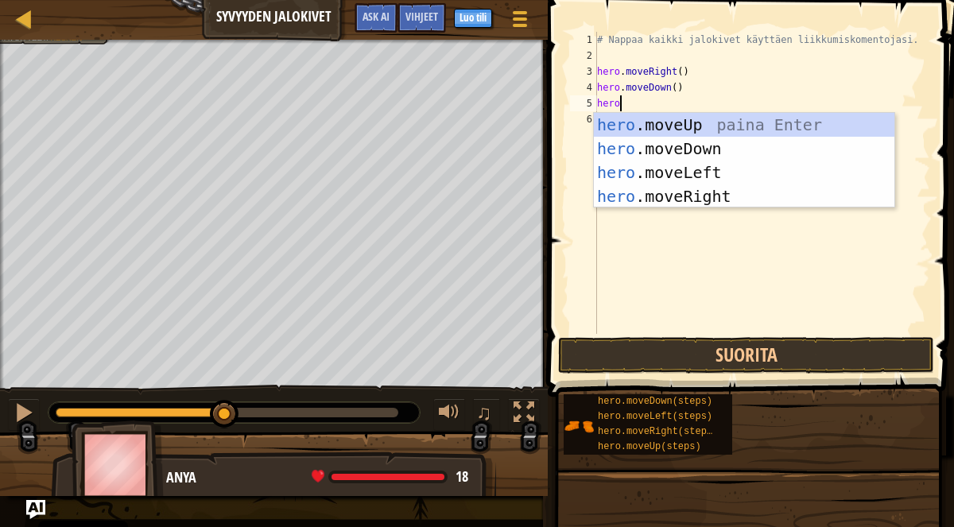
type textarea "hero."
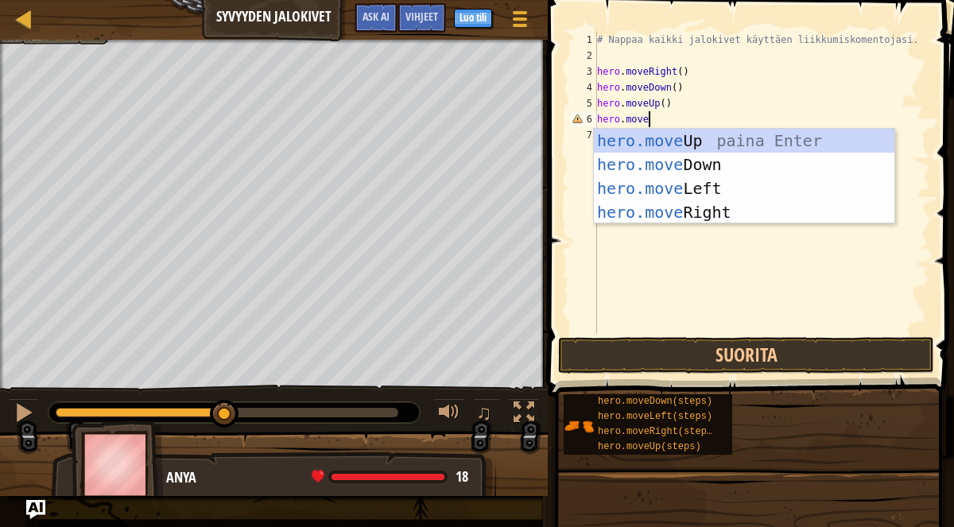
scroll to position [6, 3]
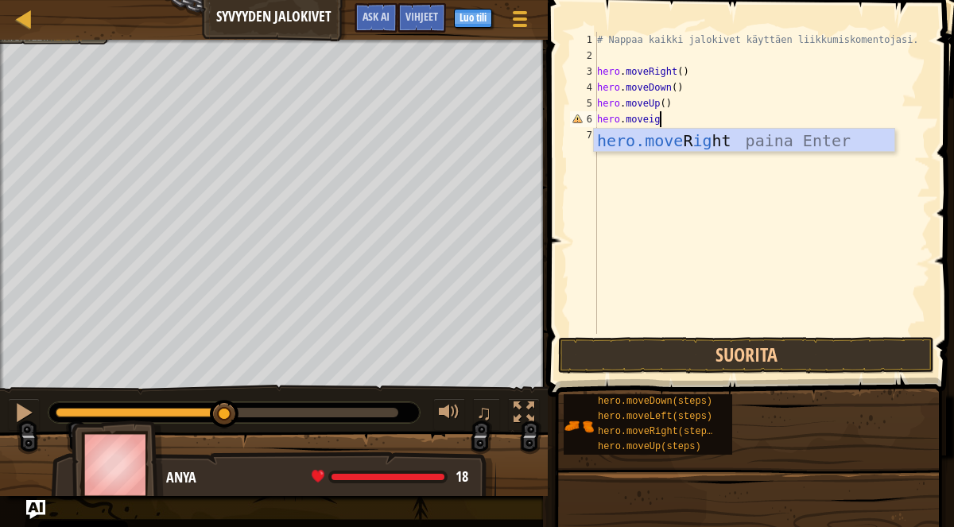
type textarea "hero.moveigh"
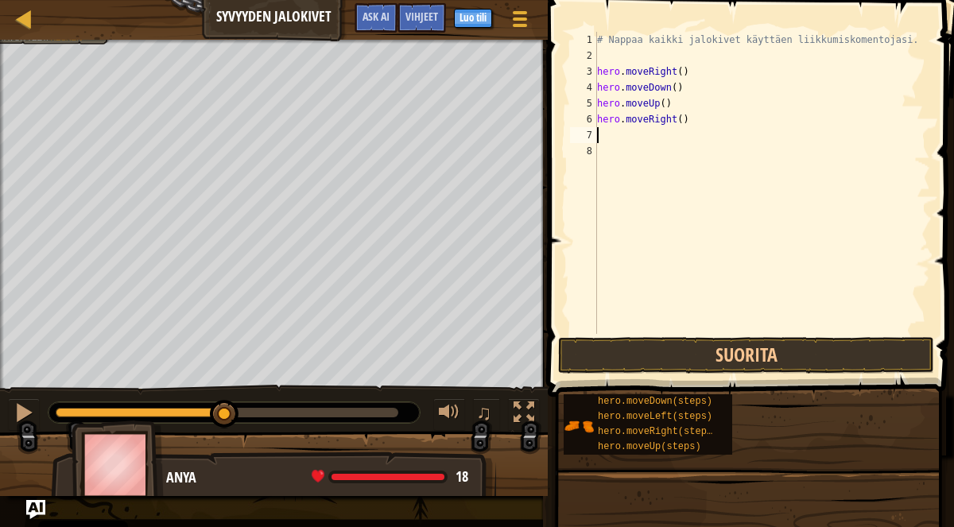
scroll to position [6, 0]
click at [633, 334] on span at bounding box center [752, 176] width 419 height 444
click at [626, 349] on button "Suorita" at bounding box center [746, 355] width 376 height 37
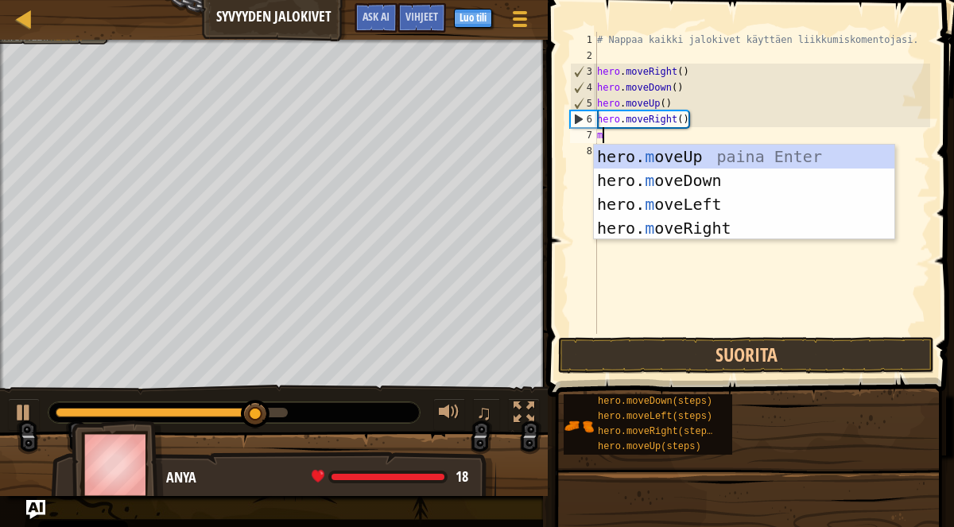
type textarea "move"
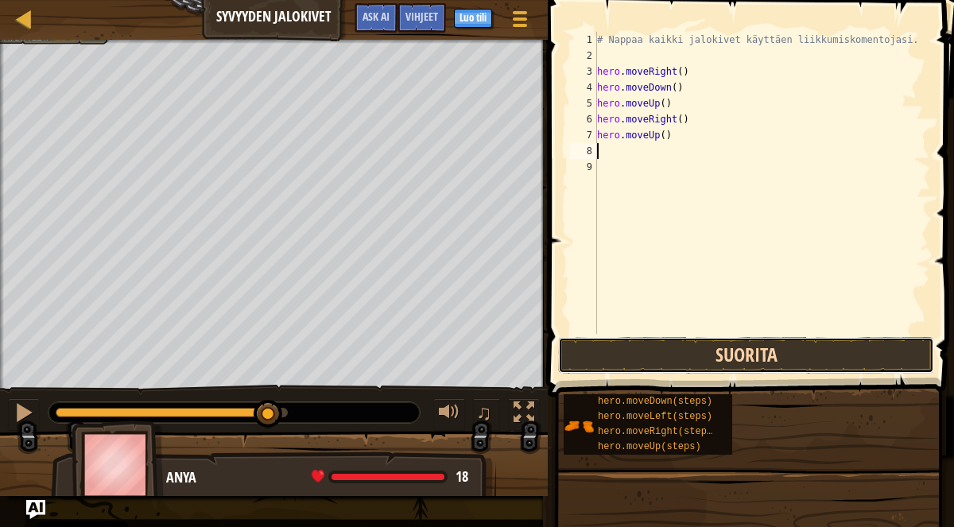
click at [674, 347] on button "Suorita" at bounding box center [746, 355] width 376 height 37
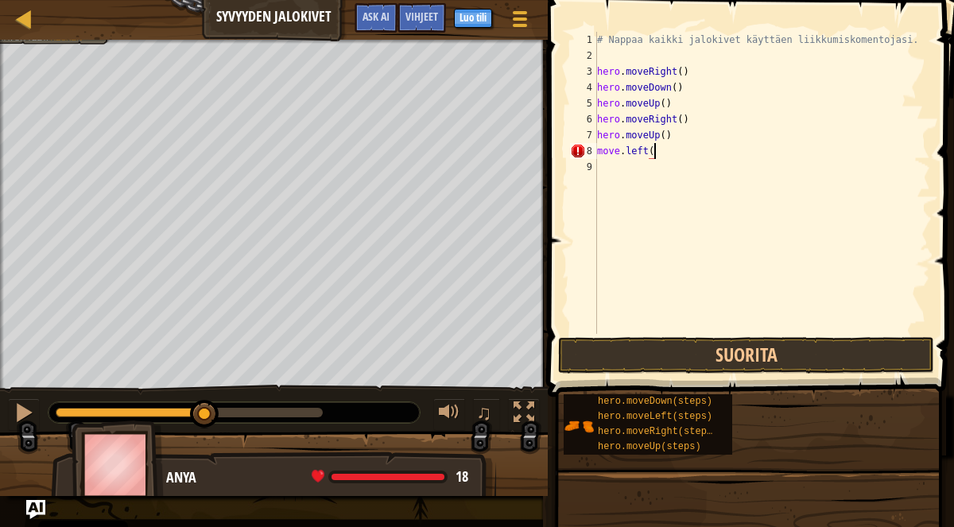
scroll to position [6, 3]
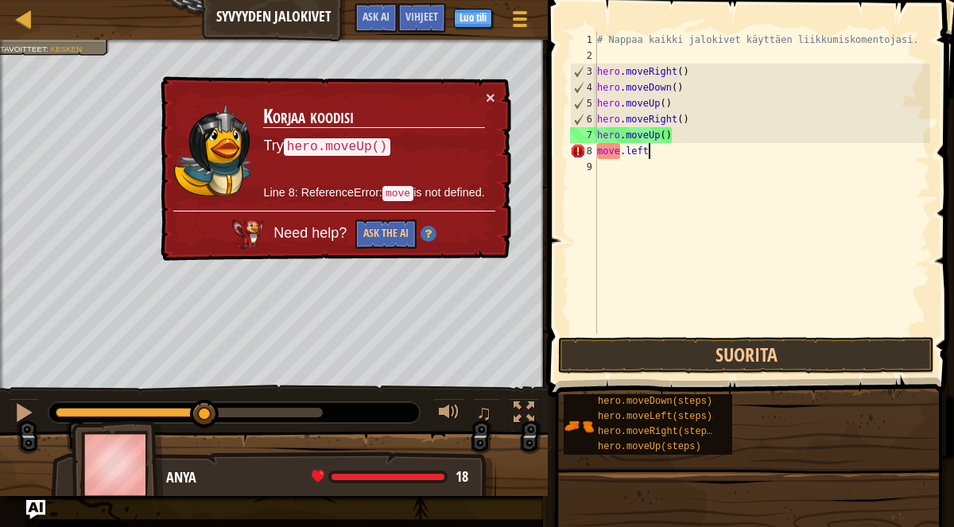
type textarea "move"
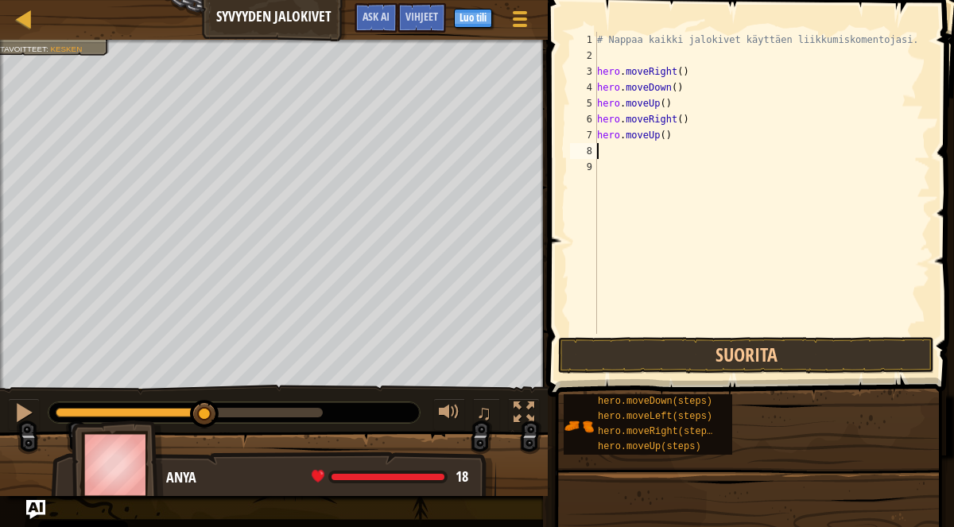
scroll to position [6, 0]
type textarea "hero.moveUp()"
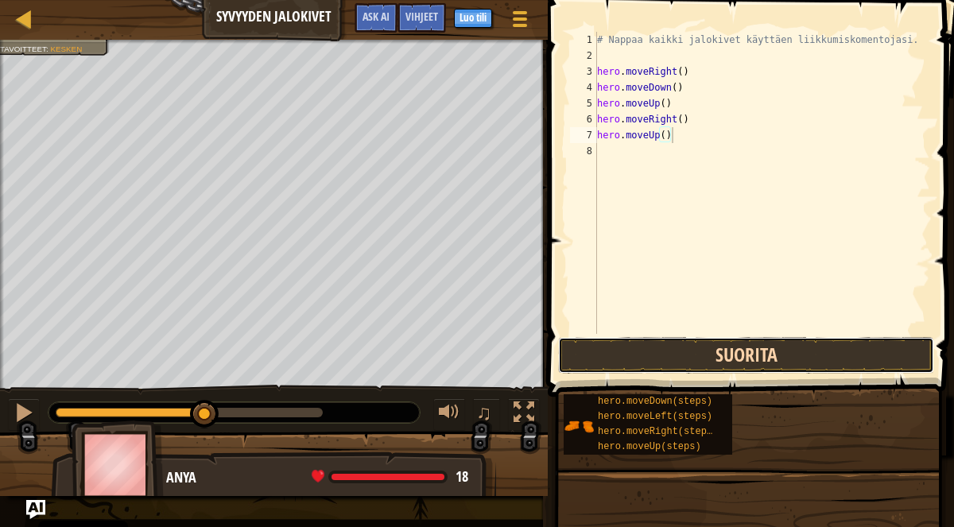
click at [589, 347] on button "Suorita" at bounding box center [746, 355] width 376 height 37
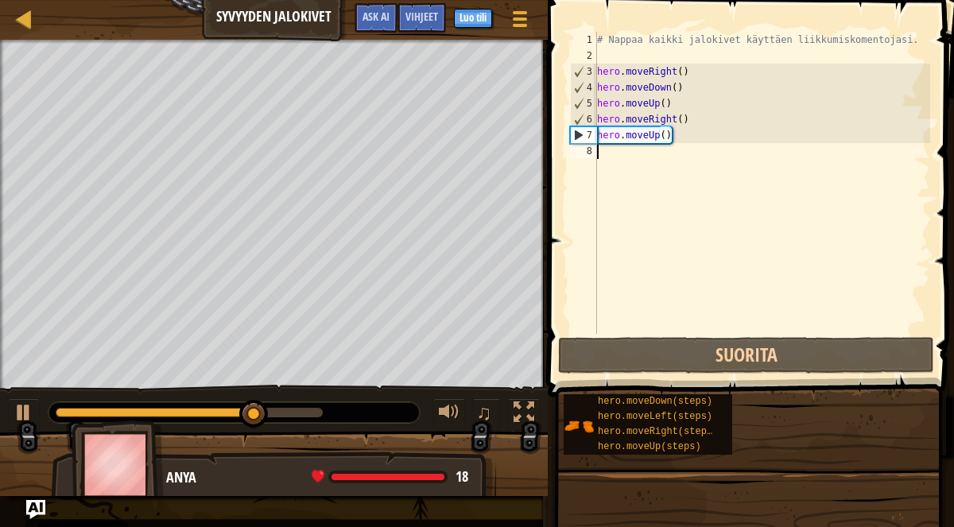
click at [636, 155] on div "# Nappaa kaikki jalokivet käyttäen liikkumiskomentojasi. hero . moveRight ( ) h…" at bounding box center [762, 199] width 336 height 334
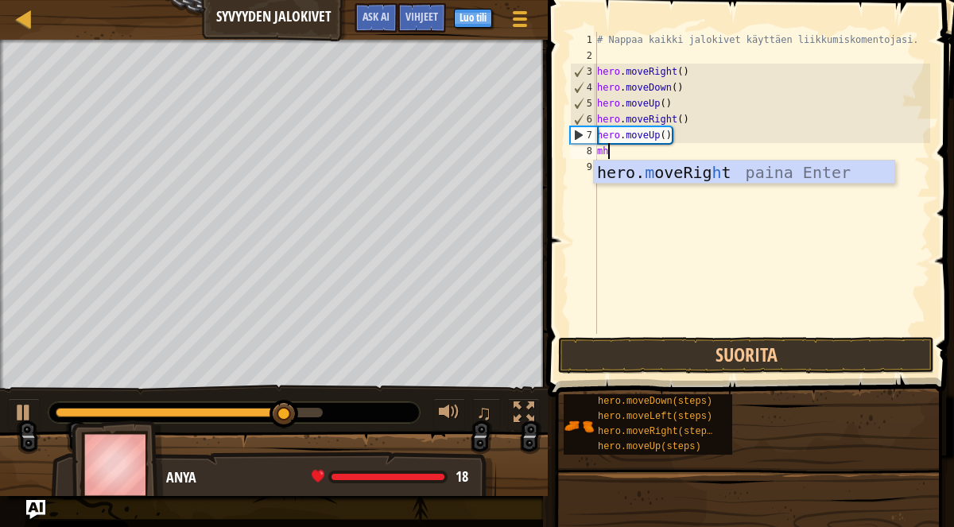
type textarea "m"
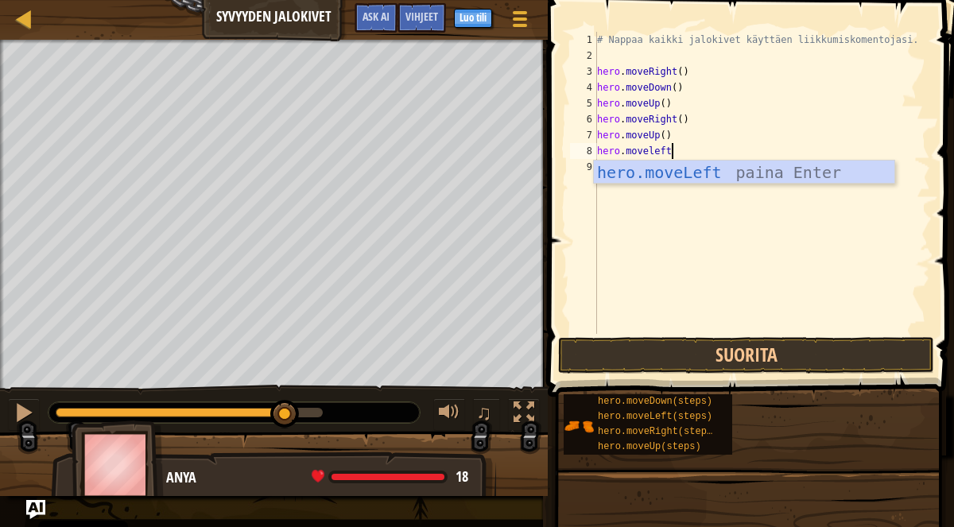
scroll to position [6, 5]
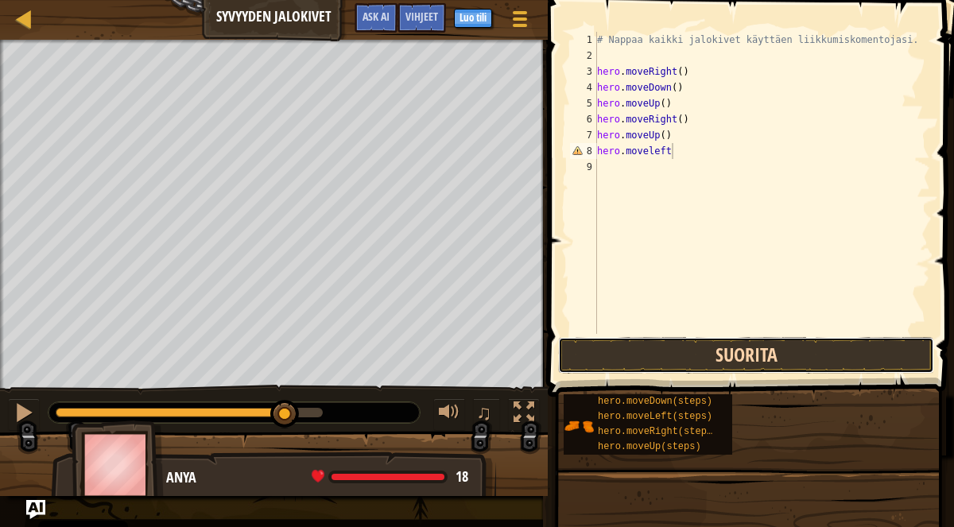
click at [624, 348] on button "Suorita" at bounding box center [746, 355] width 376 height 37
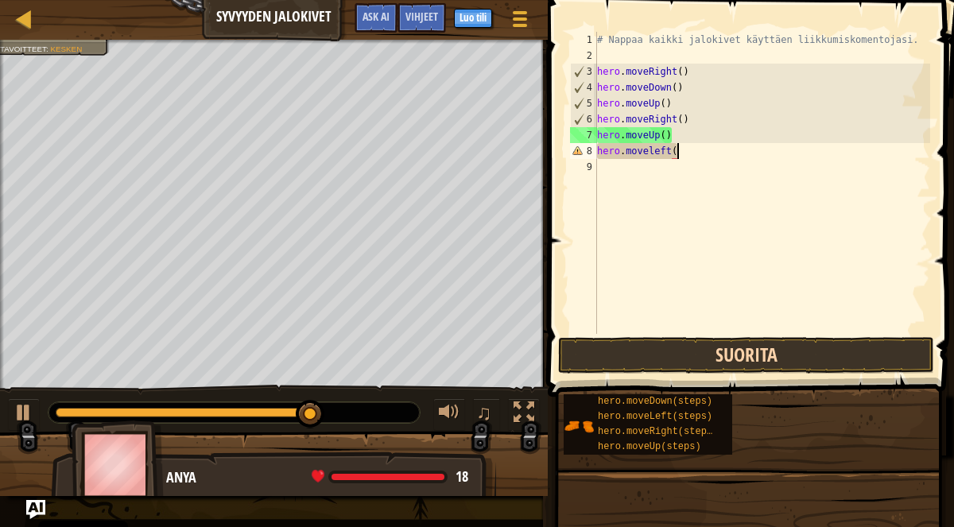
type textarea "hero.moveleft()"
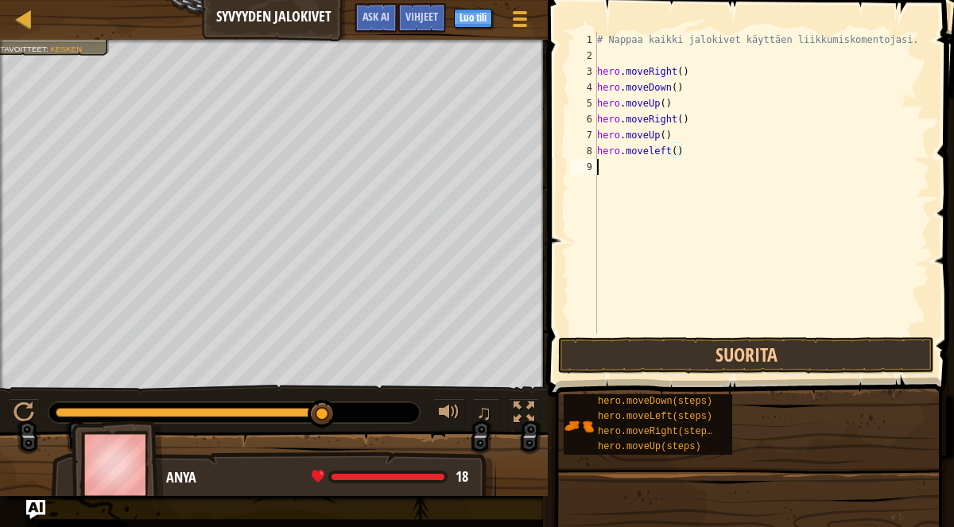
click at [615, 333] on div "# Nappaa kaikki jalokivet käyttäen liikkumiskomentojasi. hero . moveRight ( ) h…" at bounding box center [762, 199] width 336 height 334
click at [636, 343] on button "Suorita" at bounding box center [746, 355] width 376 height 37
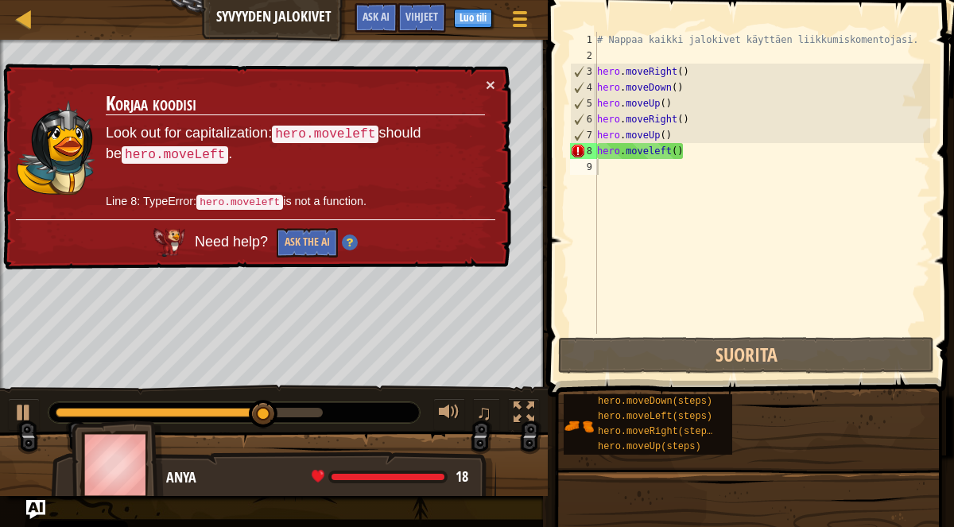
click at [483, 71] on div "× [PERSON_NAME] Look out for capitalization: hero.moveleft should be hero.moveL…" at bounding box center [255, 167] width 511 height 206
click at [489, 82] on button "×" at bounding box center [491, 84] width 10 height 17
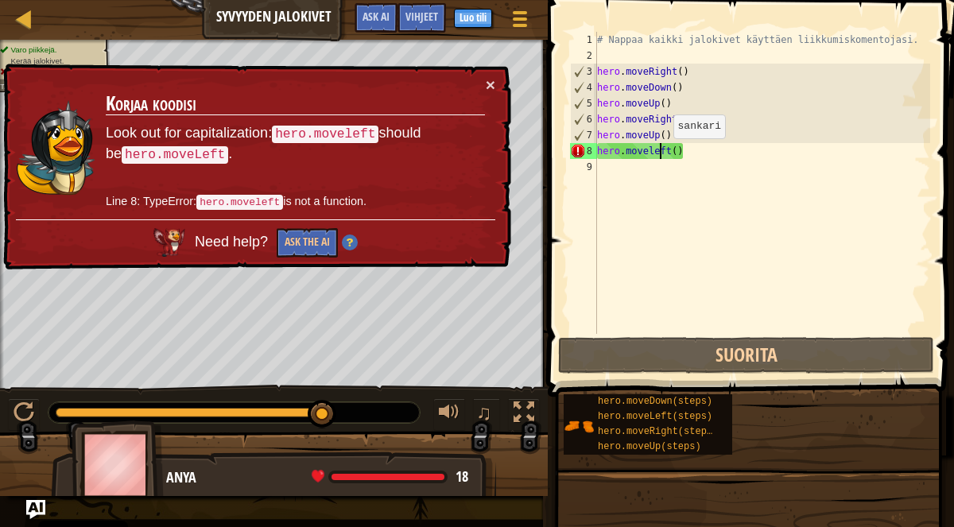
click at [660, 153] on div "# Nappaa kaikki jalokivet käyttäen liikkumiskomentojasi. hero . moveRight ( ) h…" at bounding box center [762, 199] width 336 height 334
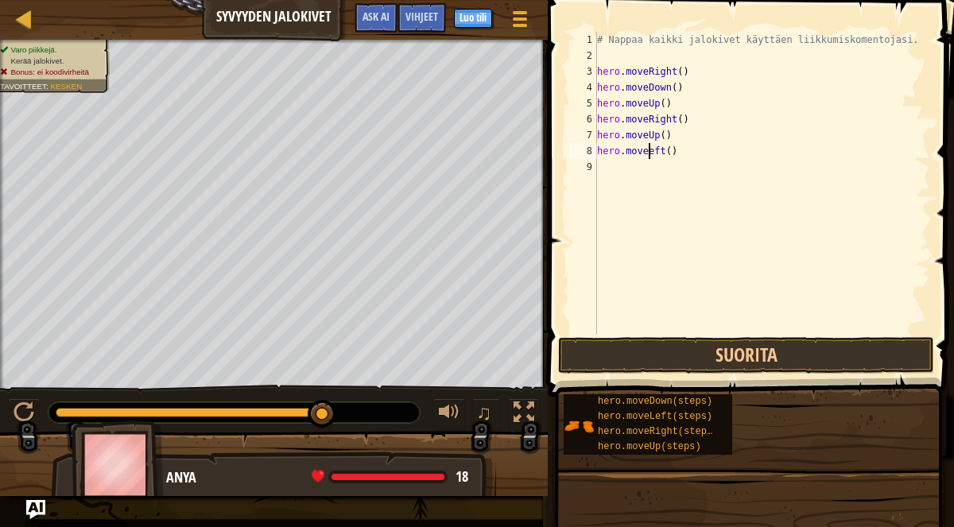
scroll to position [6, 5]
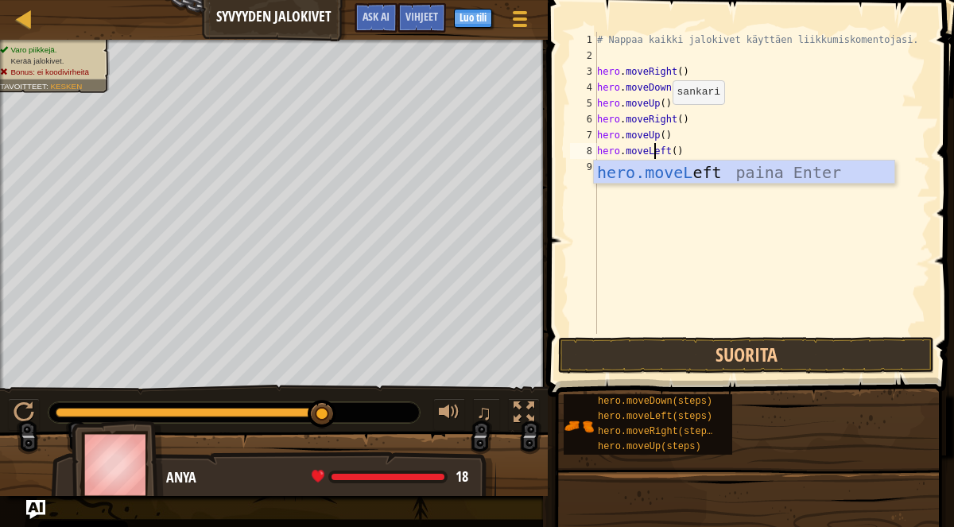
type textarea "hero.moveLeft()"
click at [746, 184] on div "# Nappaa kaikki jalokivet käyttäen liikkumiskomentojasi. hero . moveRight ( ) h…" at bounding box center [762, 199] width 336 height 334
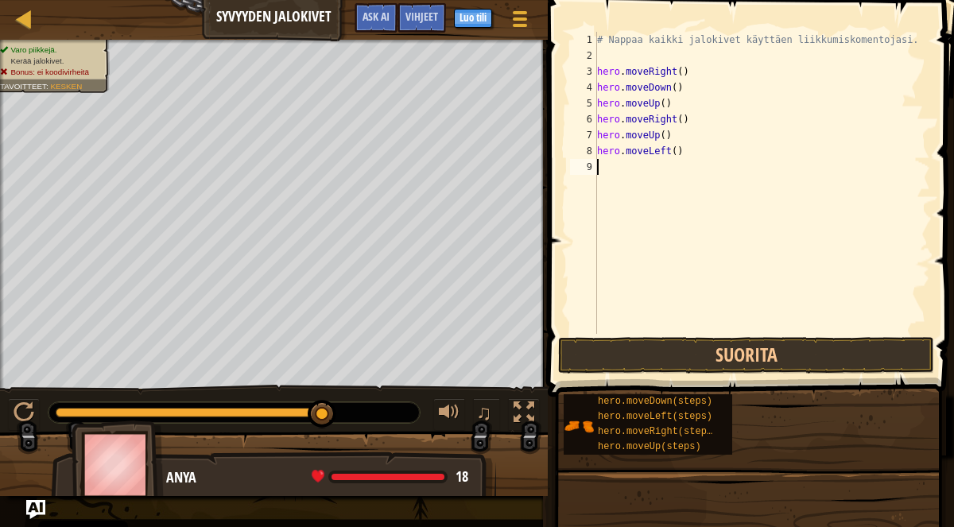
scroll to position [6, 0]
click at [703, 339] on button "Suorita" at bounding box center [746, 355] width 376 height 37
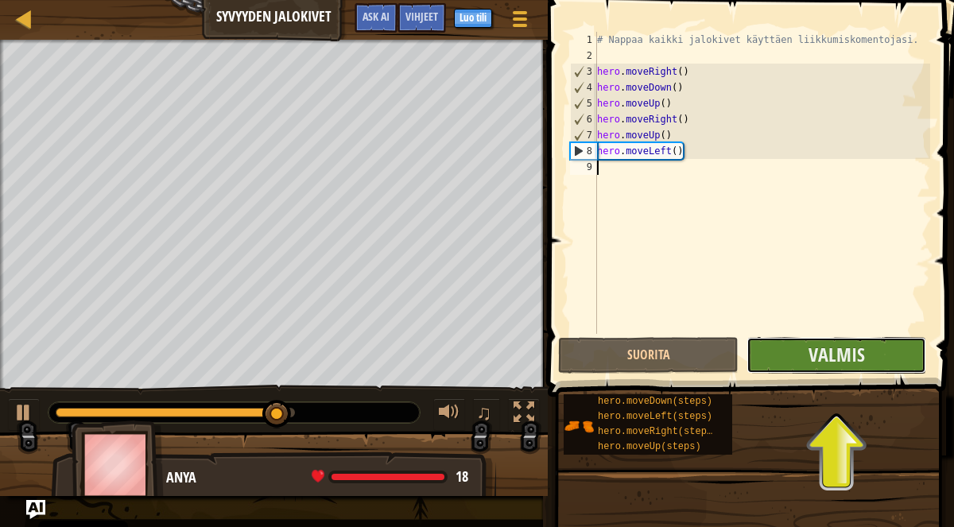
click at [775, 342] on button "Valmis" at bounding box center [837, 355] width 180 height 37
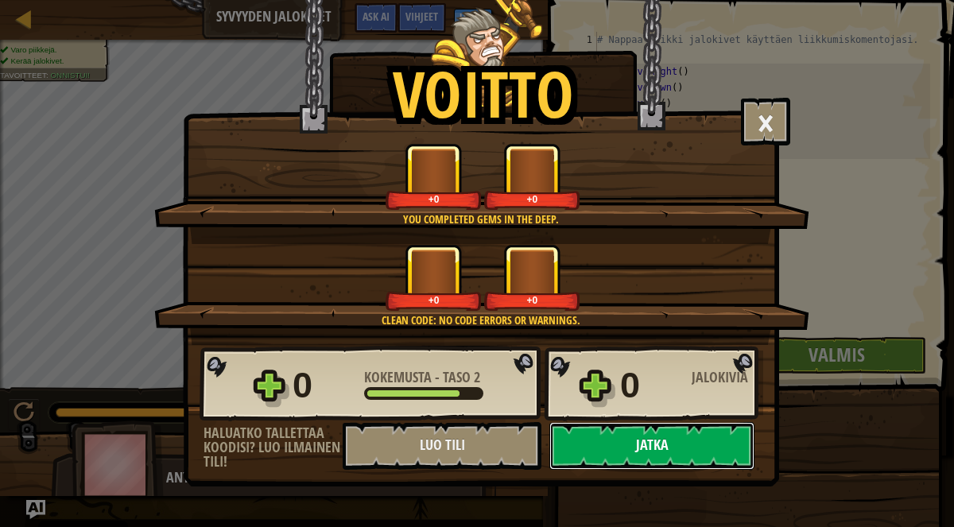
click at [676, 452] on button "Jatka" at bounding box center [651, 446] width 205 height 48
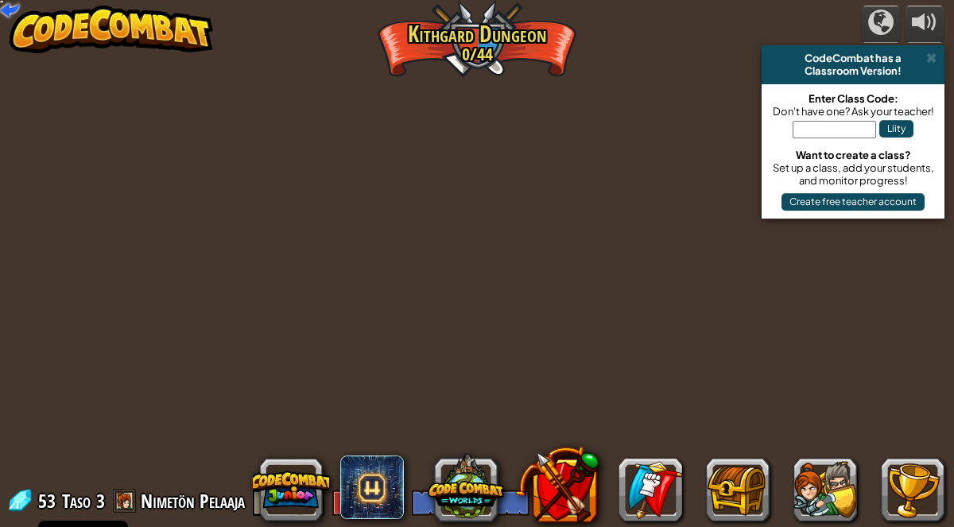
select select "fi"
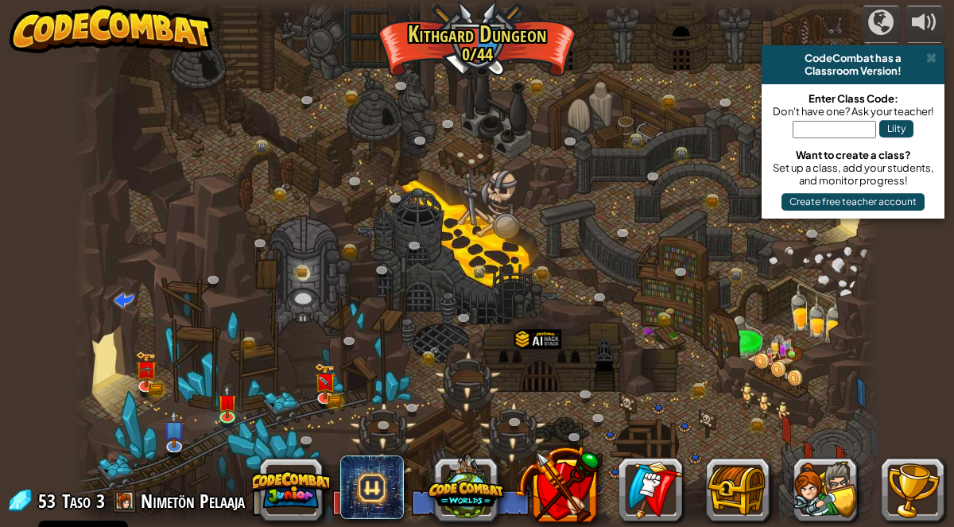
select select "fi"
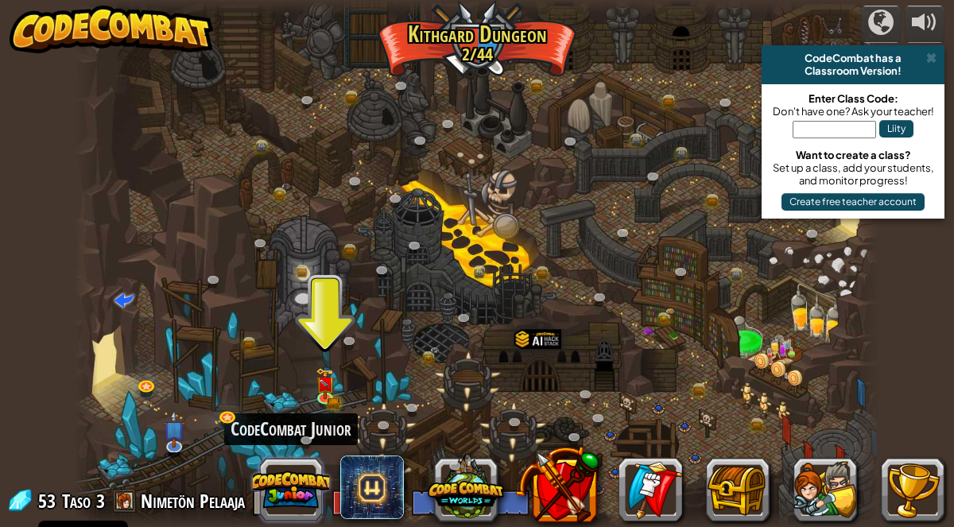
click at [279, 481] on button at bounding box center [291, 490] width 76 height 76
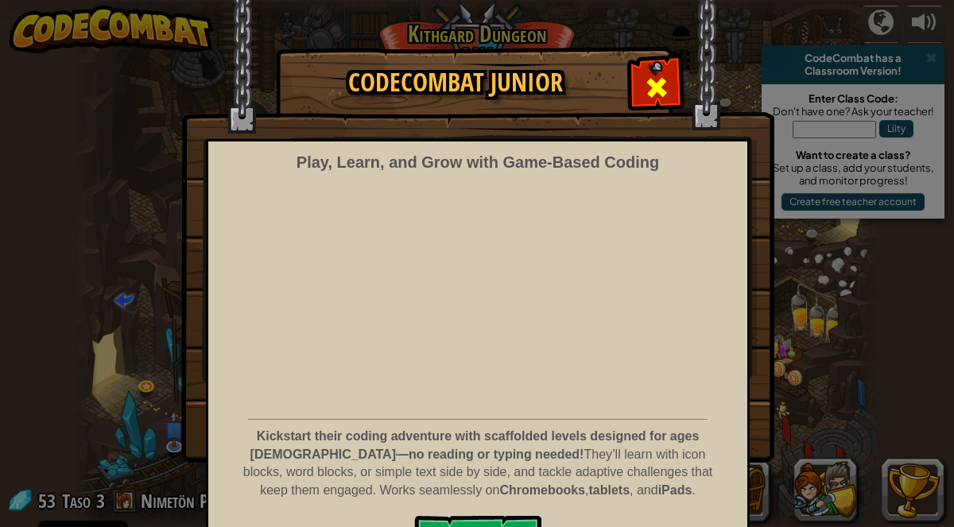
click at [670, 60] on div at bounding box center [656, 85] width 50 height 50
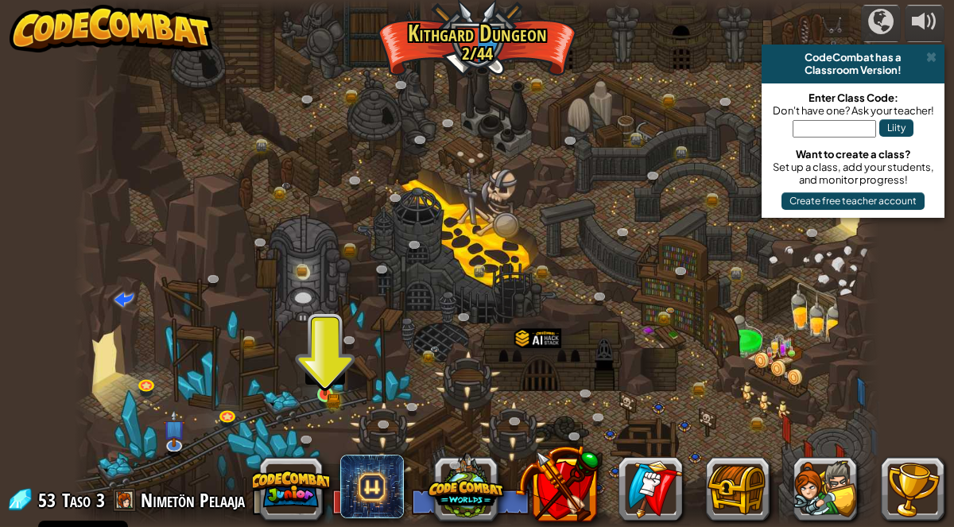
click at [322, 364] on img at bounding box center [325, 374] width 19 height 42
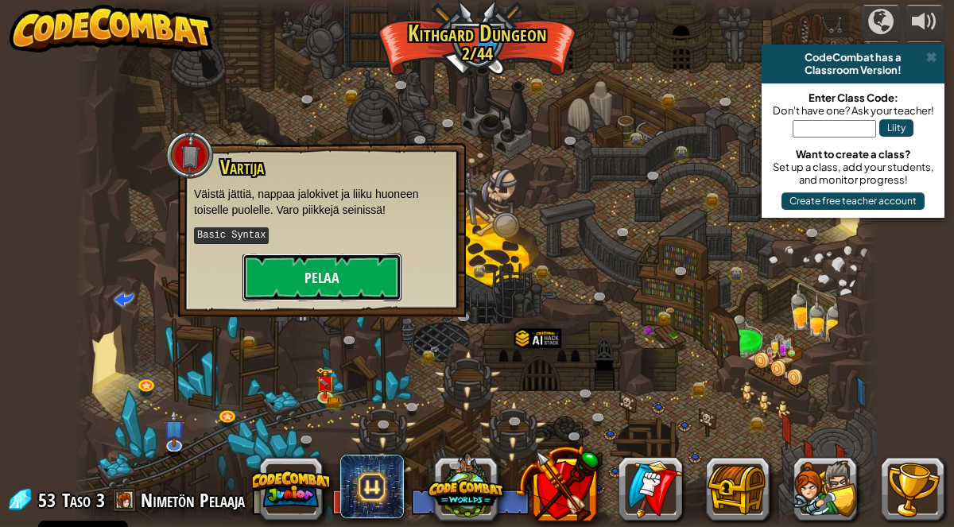
click at [384, 275] on button "Pelaa" at bounding box center [321, 278] width 159 height 48
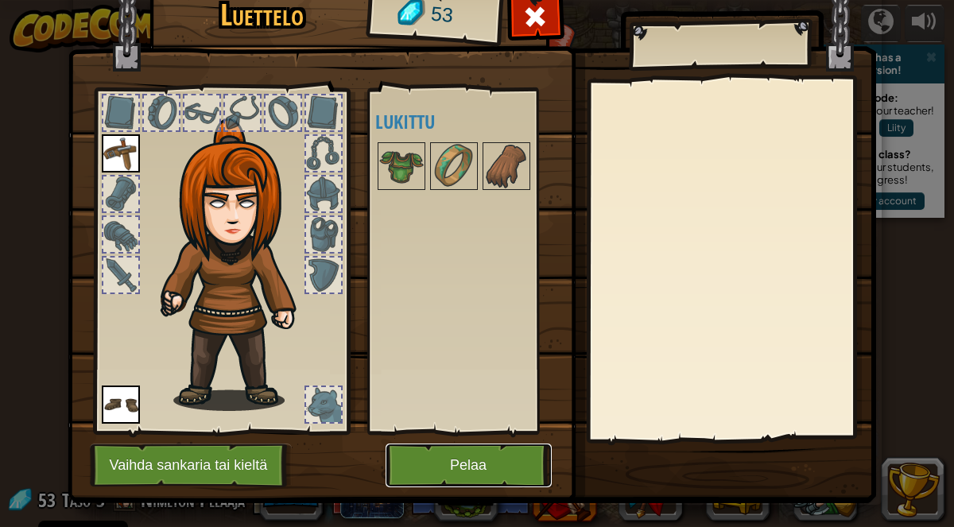
click at [418, 467] on button "Pelaa" at bounding box center [469, 466] width 166 height 44
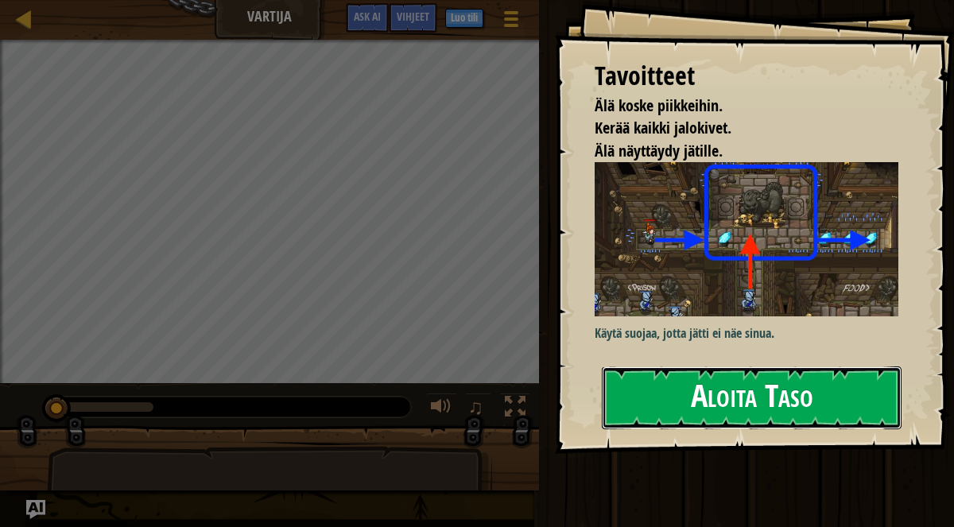
click at [791, 389] on button "Aloita Taso" at bounding box center [752, 398] width 300 height 63
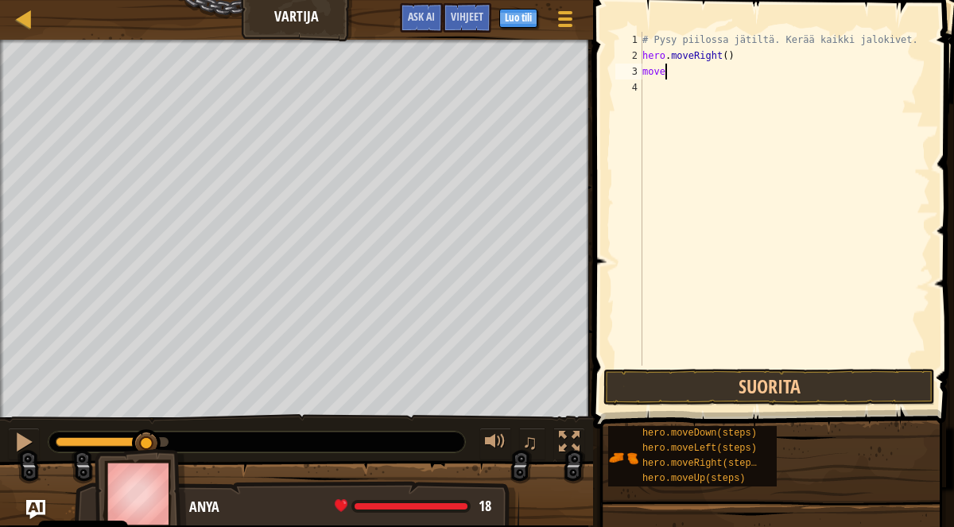
scroll to position [6, 1]
type textarea "mover"
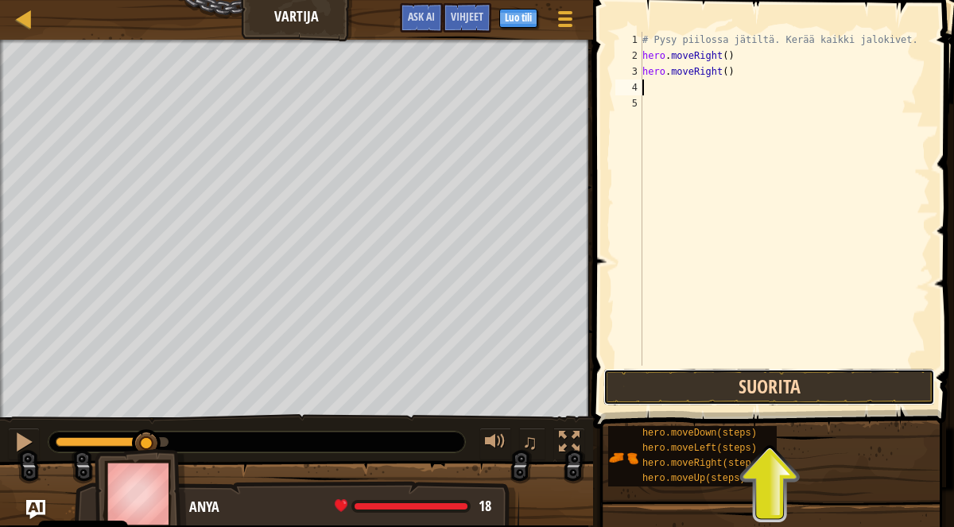
click at [661, 378] on button "Suorita" at bounding box center [769, 387] width 332 height 37
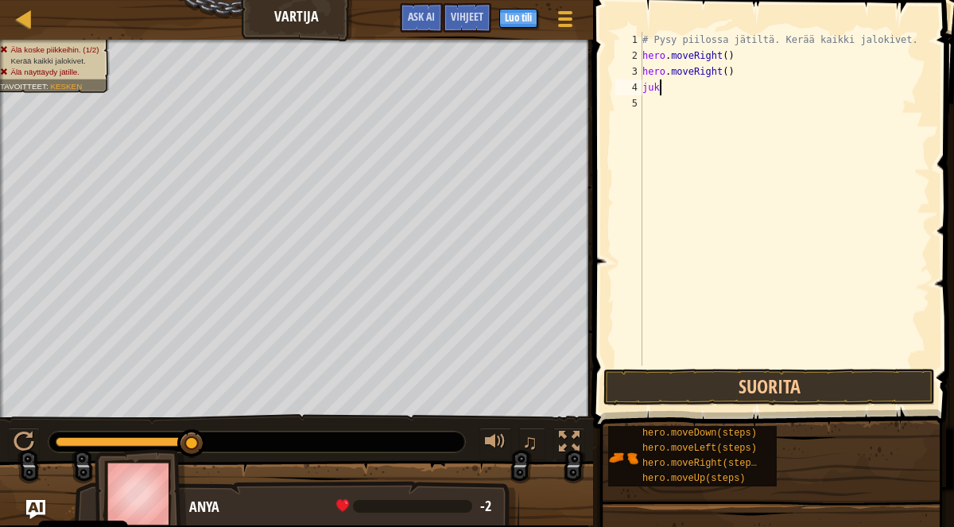
scroll to position [6, 1]
type textarea "j"
type textarea "k"
type textarea "hero"
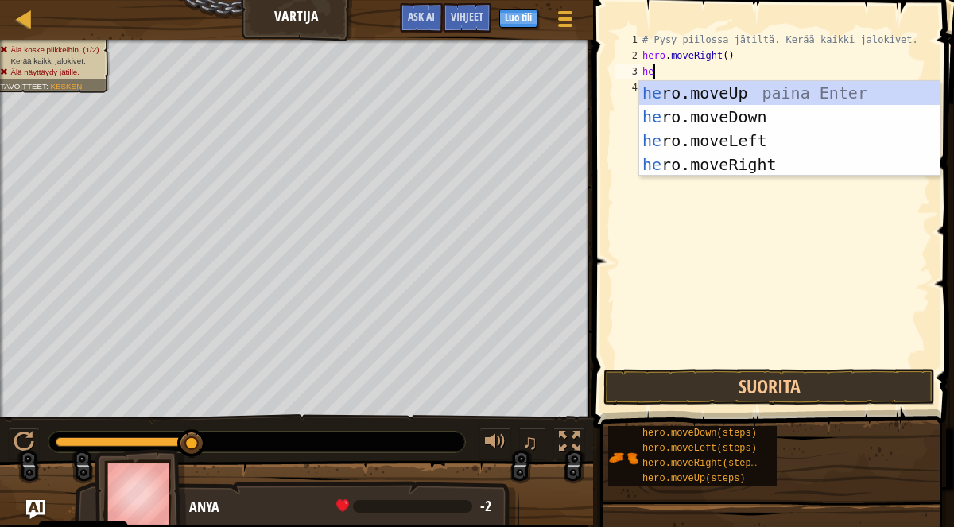
type textarea "her"
type textarea "hero.mve"
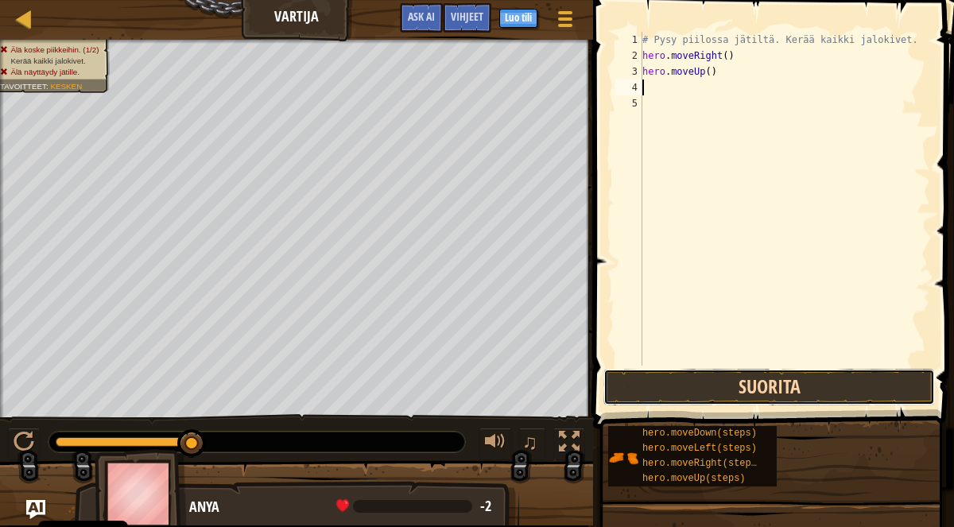
click at [683, 386] on button "Suorita" at bounding box center [769, 387] width 332 height 37
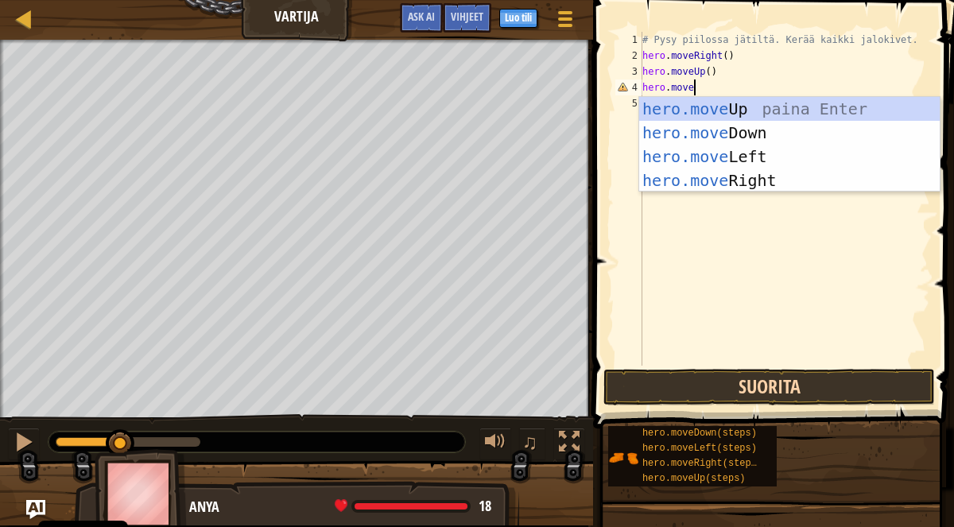
scroll to position [6, 3]
type textarea "hero.movee"
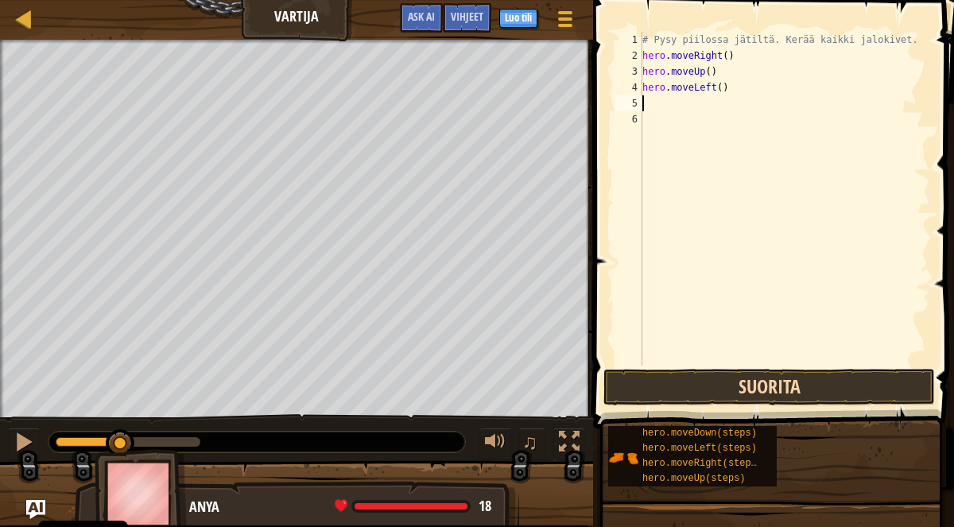
scroll to position [6, 0]
type textarea "f"
type textarea "g"
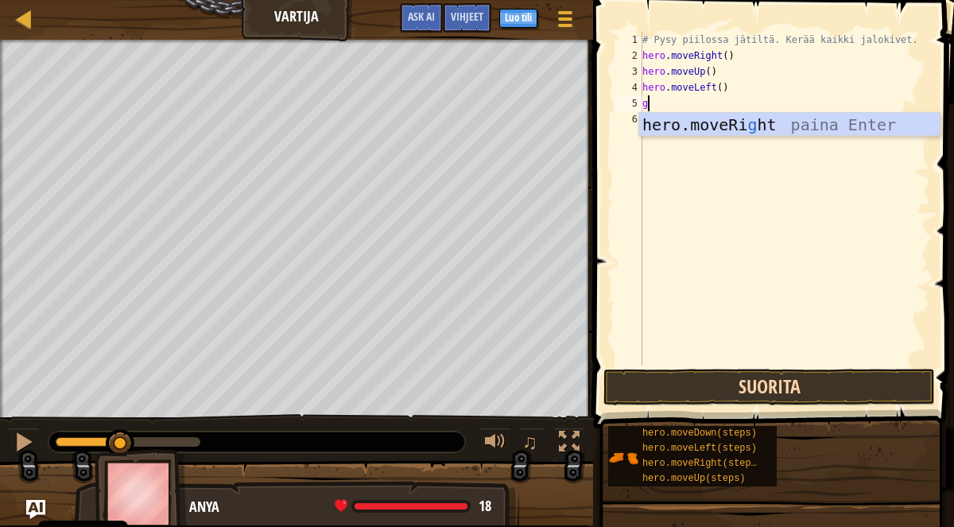
type textarea "f"
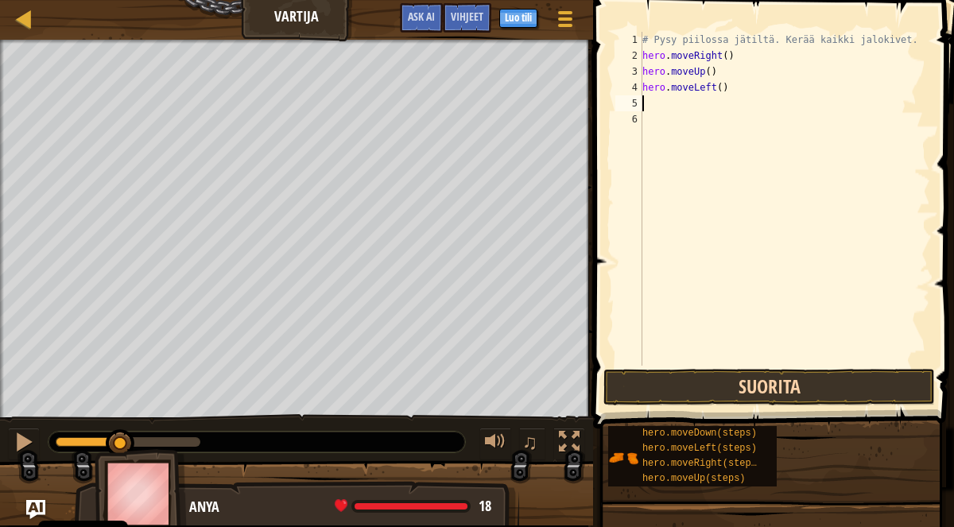
type textarea "f"
click at [714, 89] on div "# Pysy piilossa jätiltä. Kerää kaikki jalokivet. hero . moveRight ( ) hero . mo…" at bounding box center [784, 215] width 291 height 366
click at [714, 85] on div "# Pysy piilossa jätiltä. Kerää kaikki jalokivet. hero . moveRight ( ) hero . mo…" at bounding box center [784, 215] width 291 height 366
click at [719, 87] on div "# Pysy piilossa jätiltä. Kerää kaikki jalokivet. hero . moveRight ( ) hero . mo…" at bounding box center [784, 215] width 291 height 366
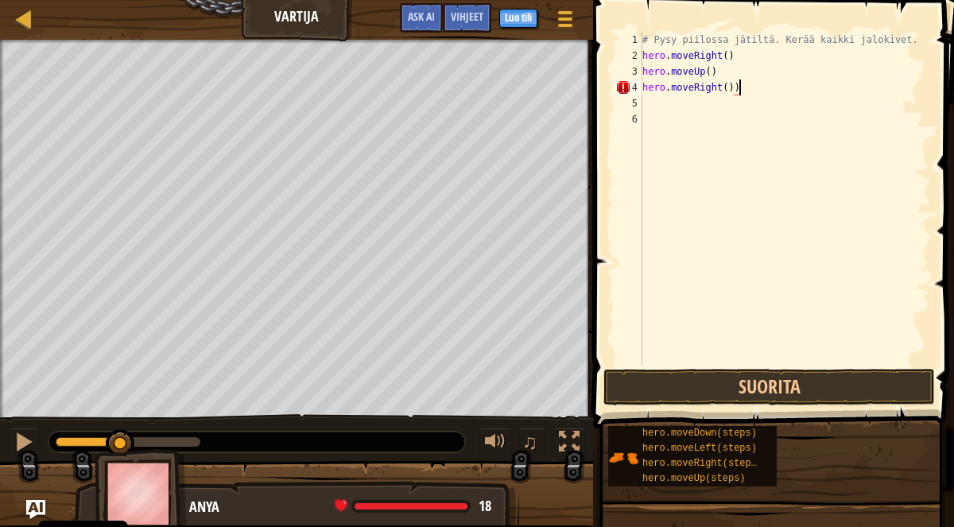
type textarea "hero.moveRight()"
click at [680, 101] on div "# Pysy piilossa jätiltä. Kerää kaikki jalokivet. hero . moveRight ( ) hero . mo…" at bounding box center [784, 215] width 291 height 366
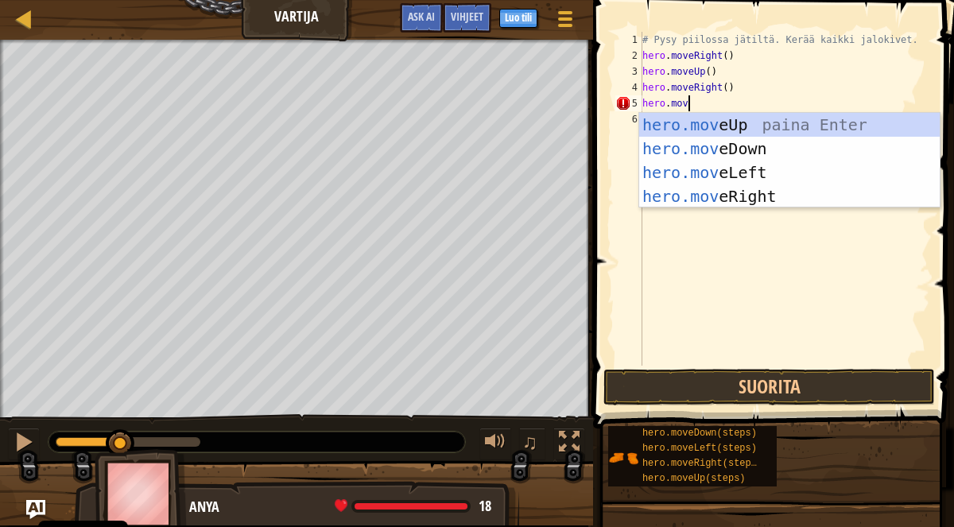
scroll to position [6, 3]
type textarea "hero.movd"
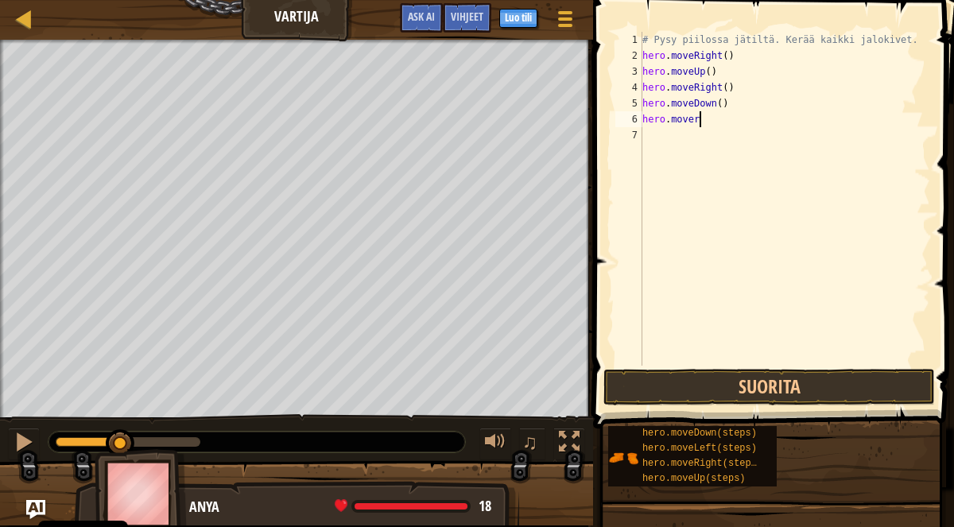
scroll to position [6, 4]
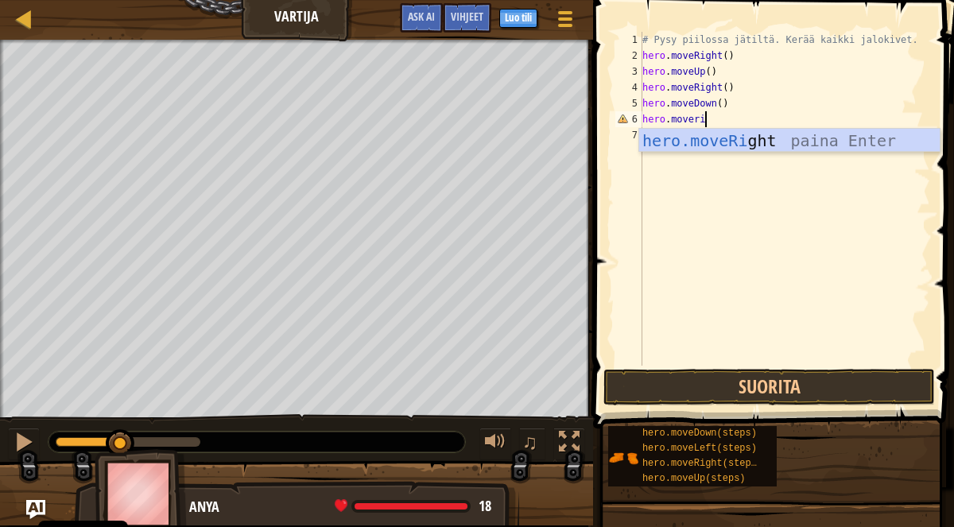
type textarea "hero.moverig"
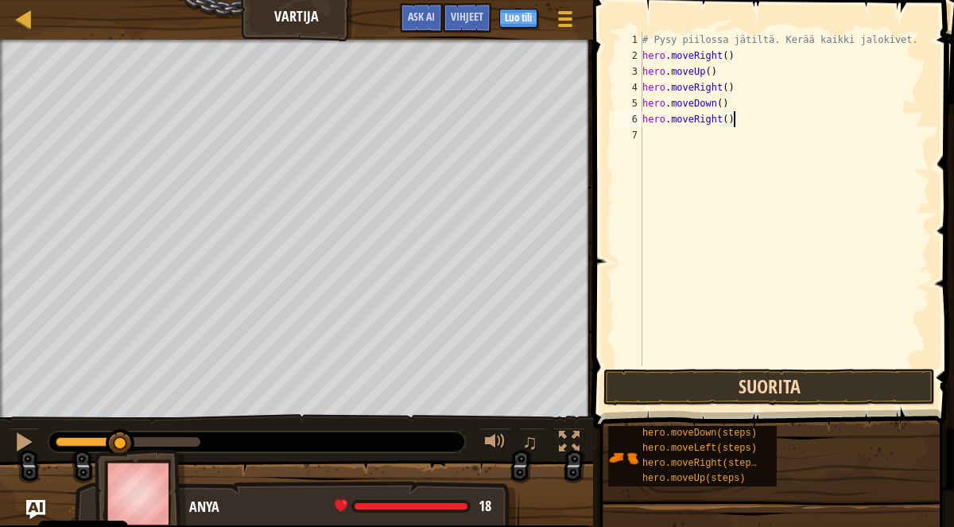
type textarea "hero.moveRight()"
click at [703, 376] on button "Suorita" at bounding box center [769, 387] width 332 height 37
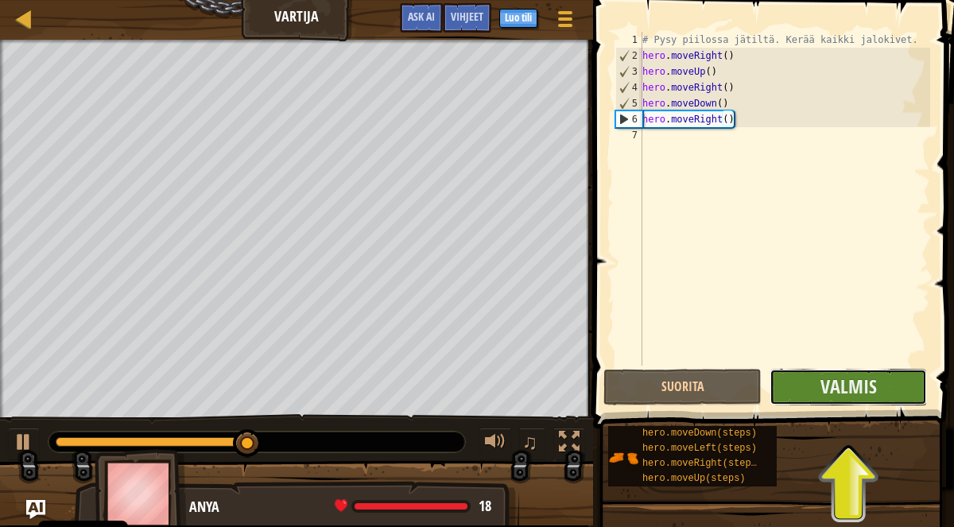
click at [792, 374] on button "Valmis" at bounding box center [848, 387] width 157 height 37
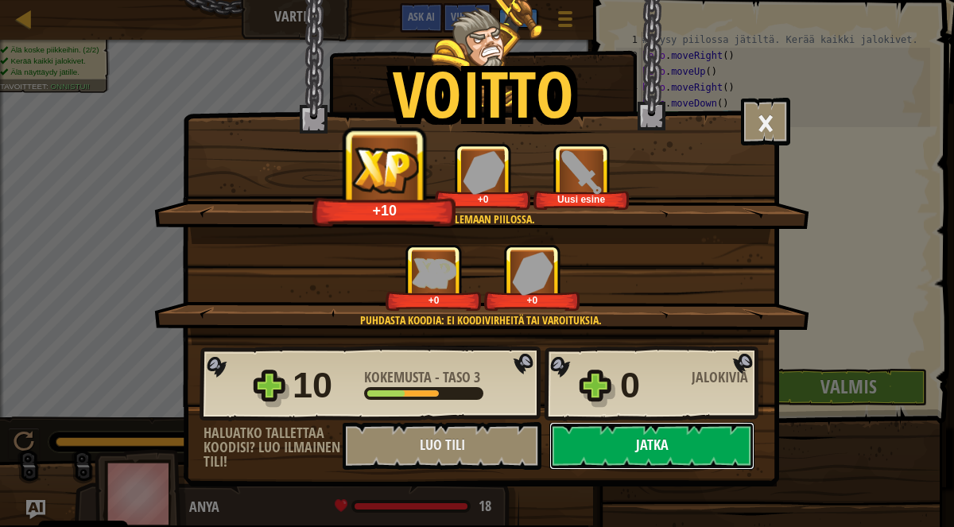
click at [611, 446] on button "Jatka" at bounding box center [651, 446] width 205 height 48
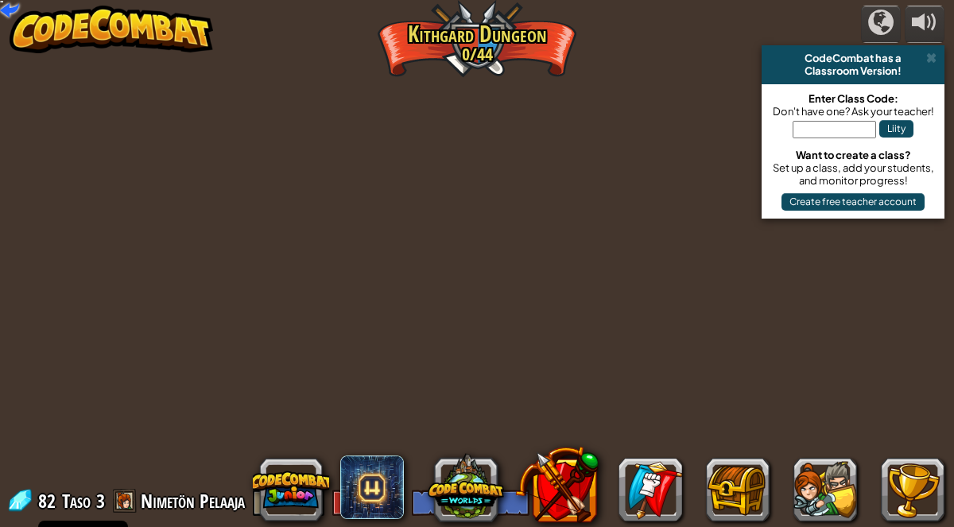
select select "fi"
